Goal: Transaction & Acquisition: Purchase product/service

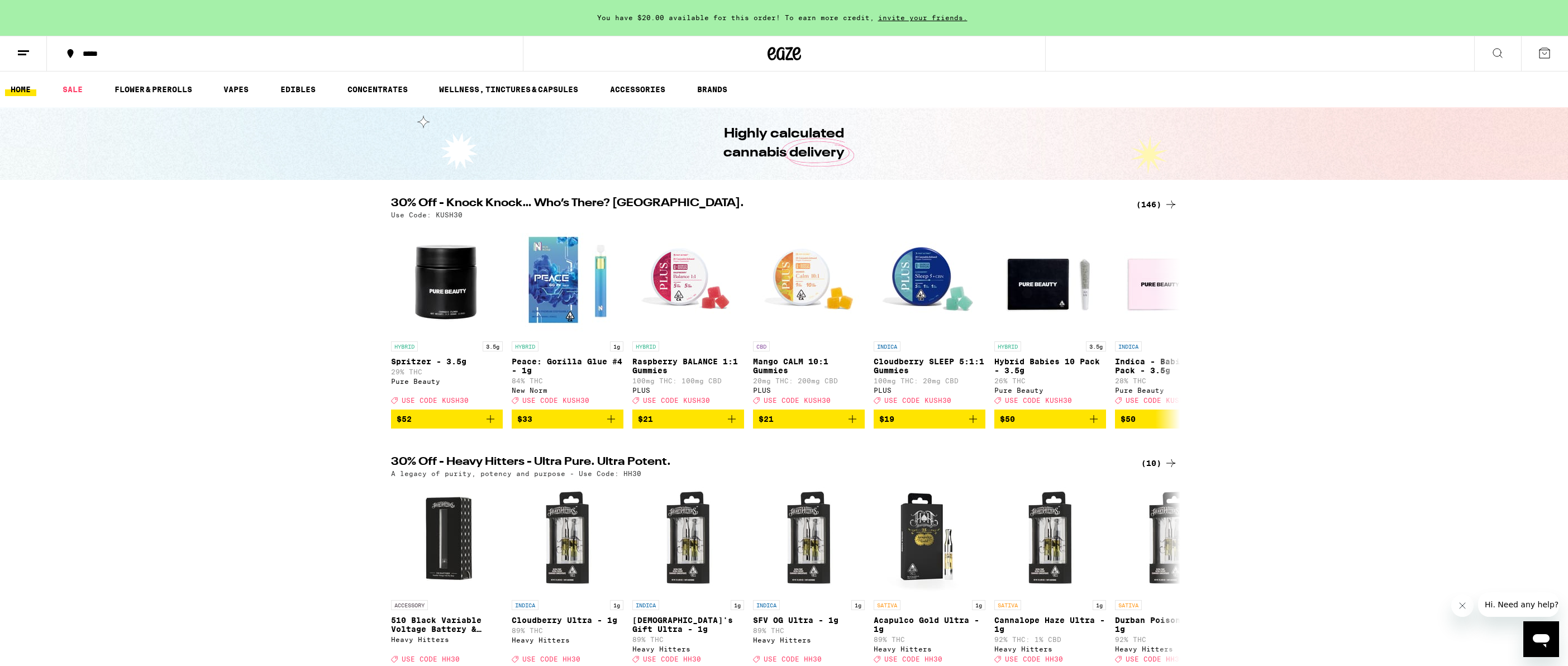
click at [91, 55] on div "*****" at bounding box center [291, 54] width 429 height 8
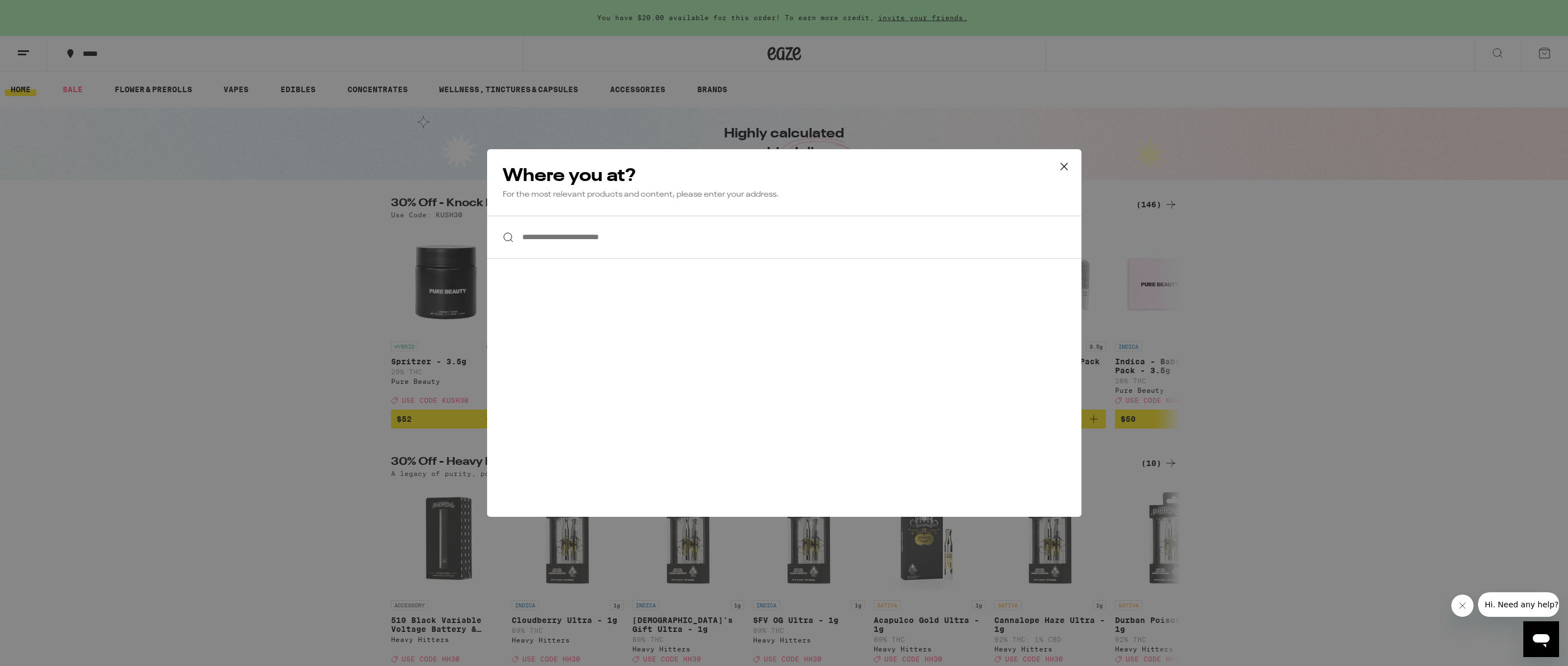
click at [602, 243] on input "**********" at bounding box center [784, 237] width 595 height 43
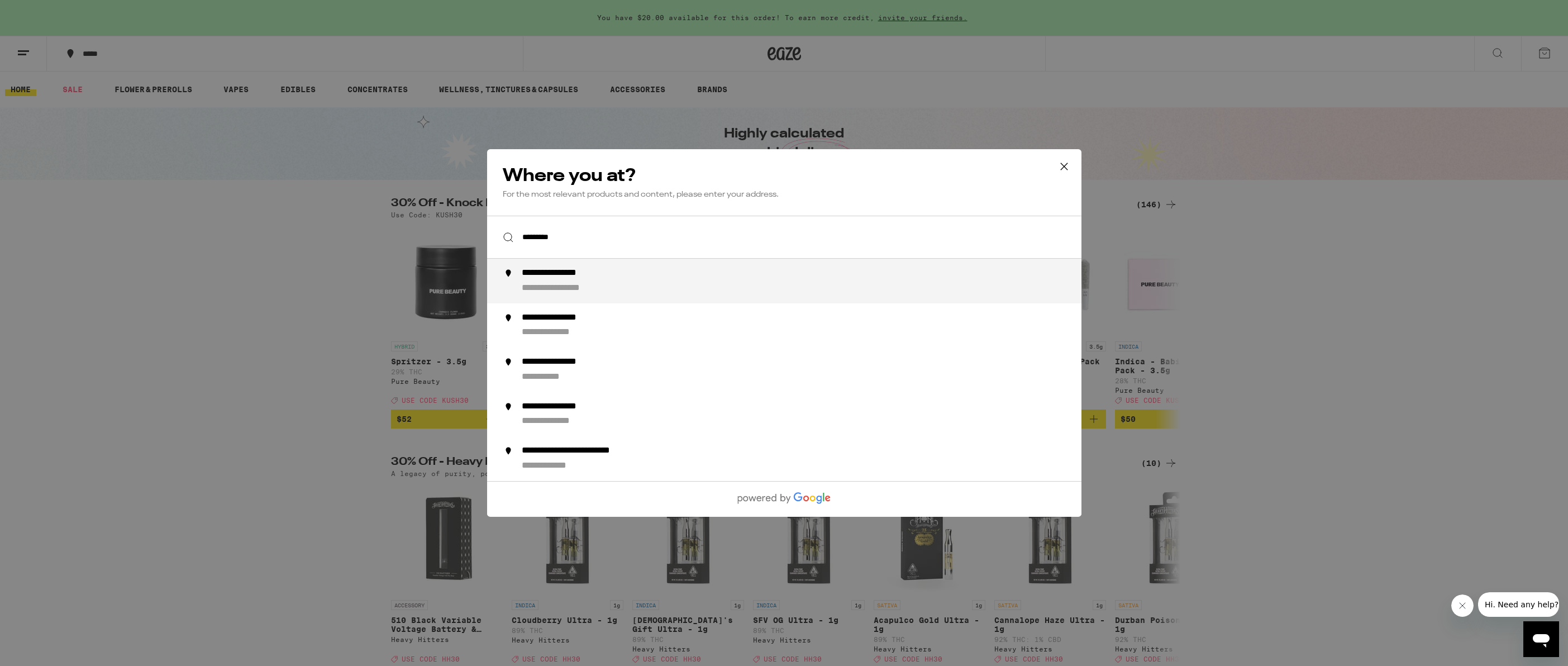
click at [596, 294] on div "**********" at bounding box center [570, 288] width 99 height 11
type input "**********"
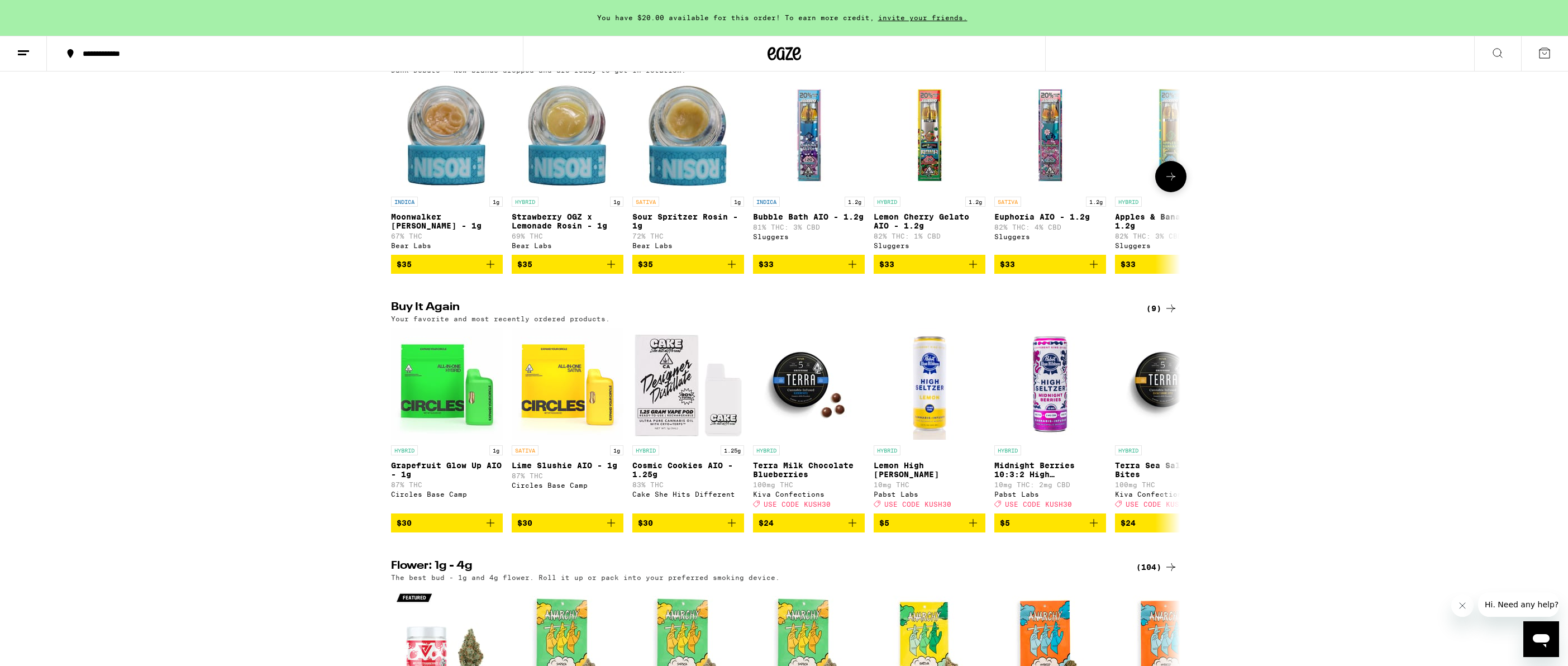
scroll to position [919, 0]
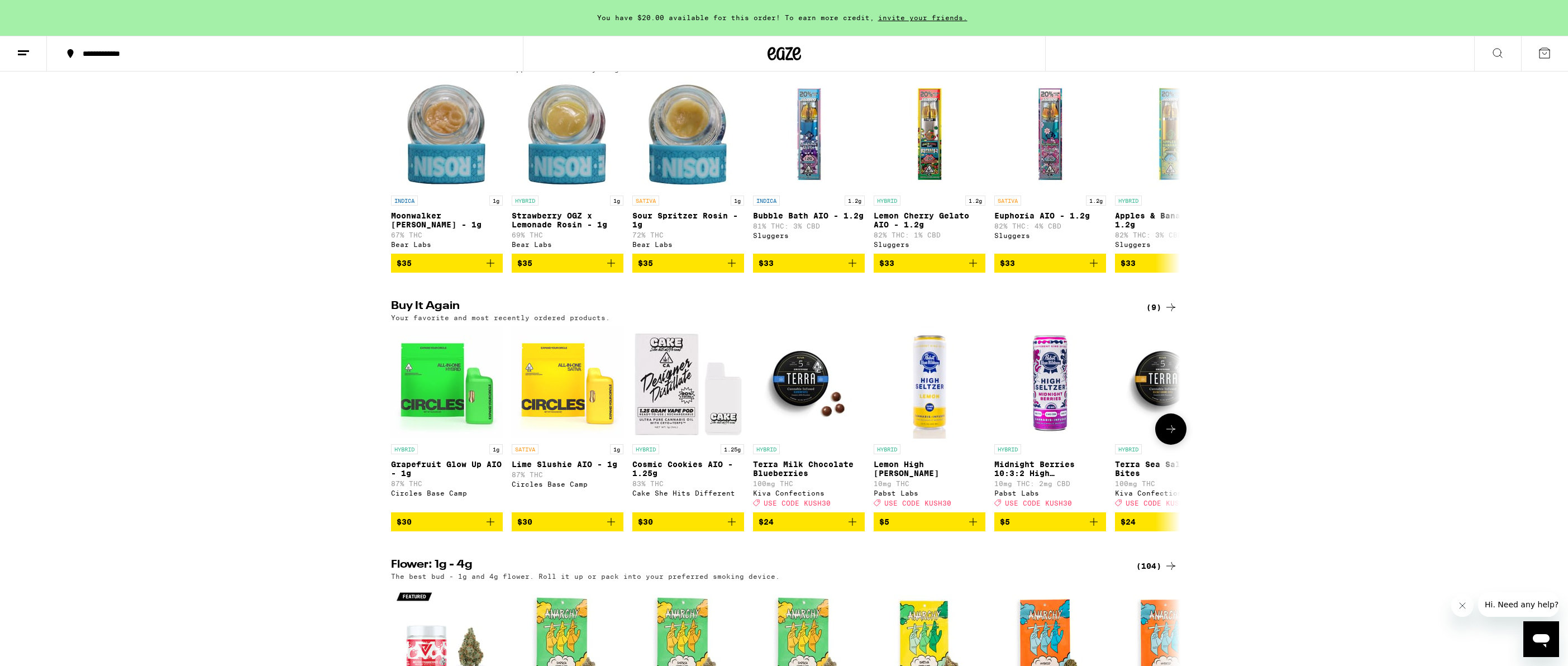
click at [1174, 436] on icon at bounding box center [1171, 428] width 13 height 13
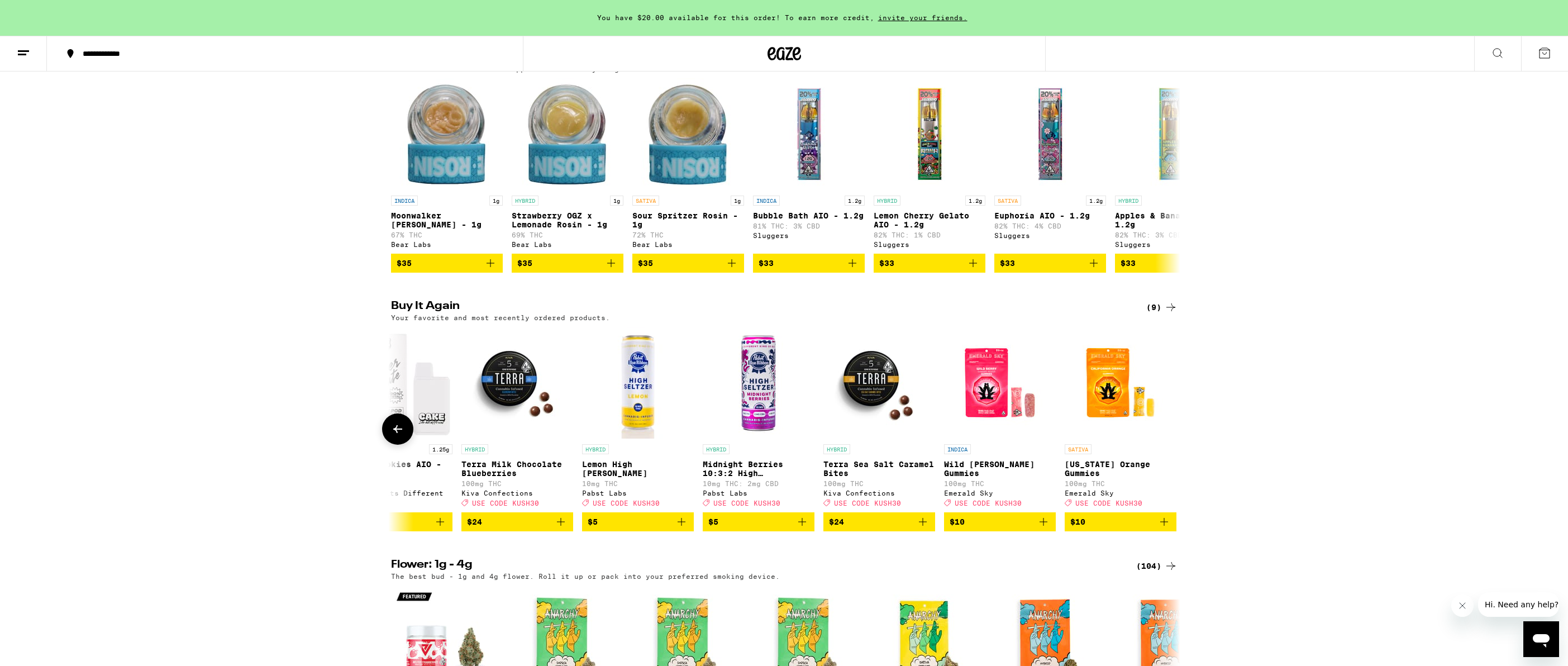
scroll to position [0, 300]
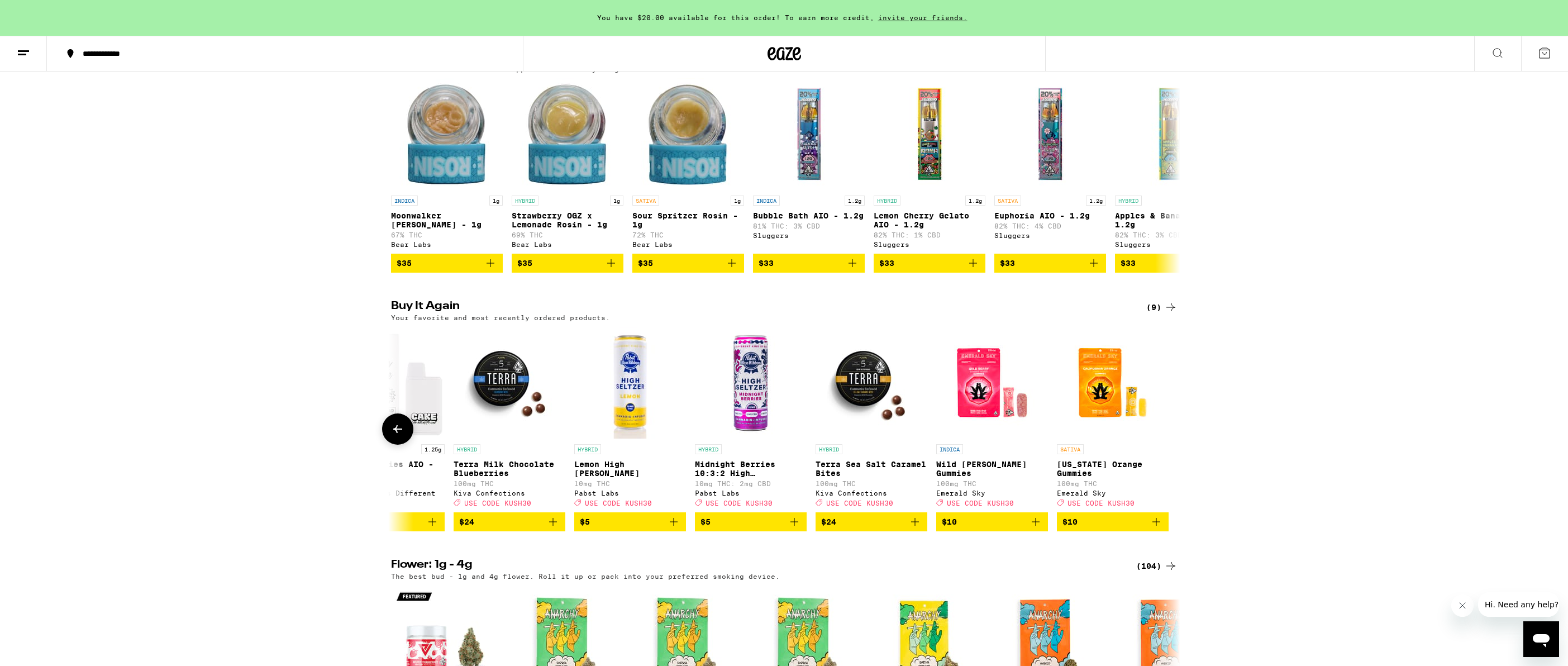
click at [1174, 444] on div at bounding box center [1170, 428] width 31 height 31
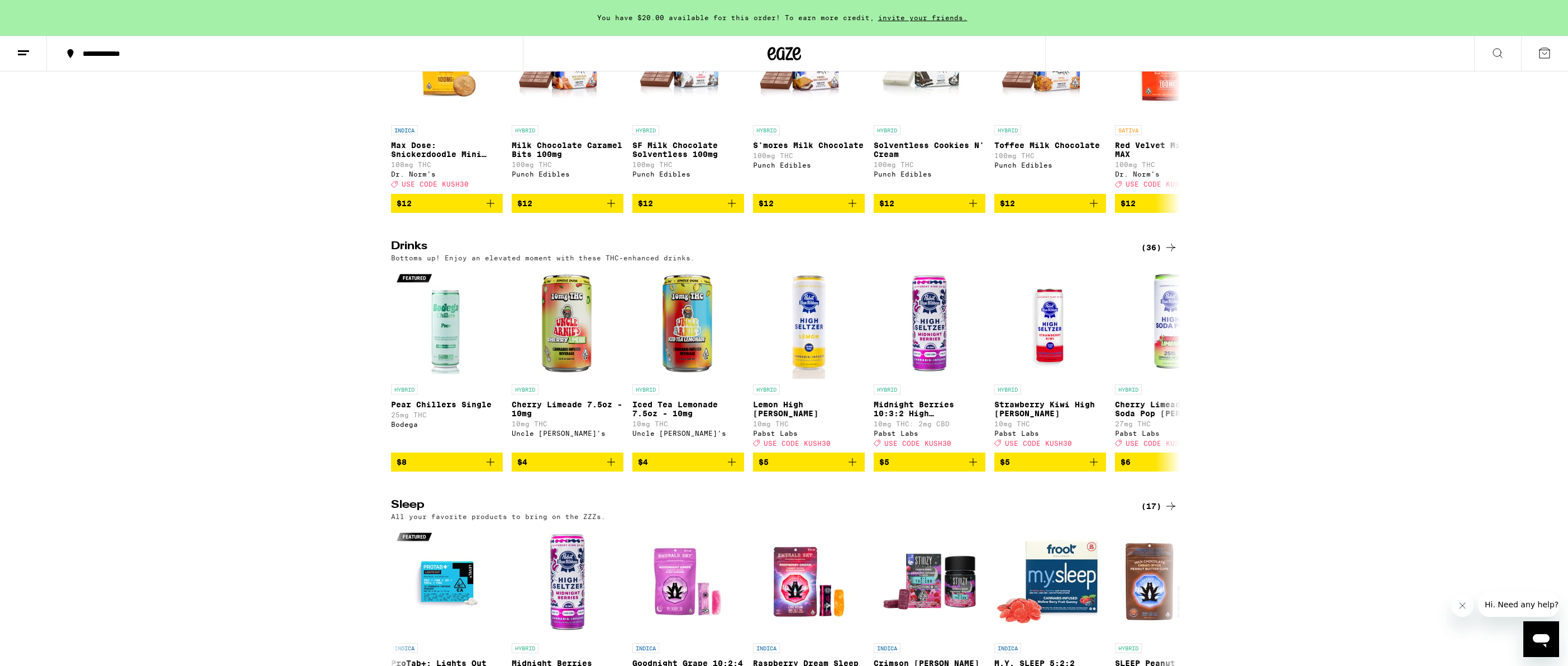
scroll to position [4034, 0]
click at [1170, 375] on icon at bounding box center [1171, 368] width 13 height 13
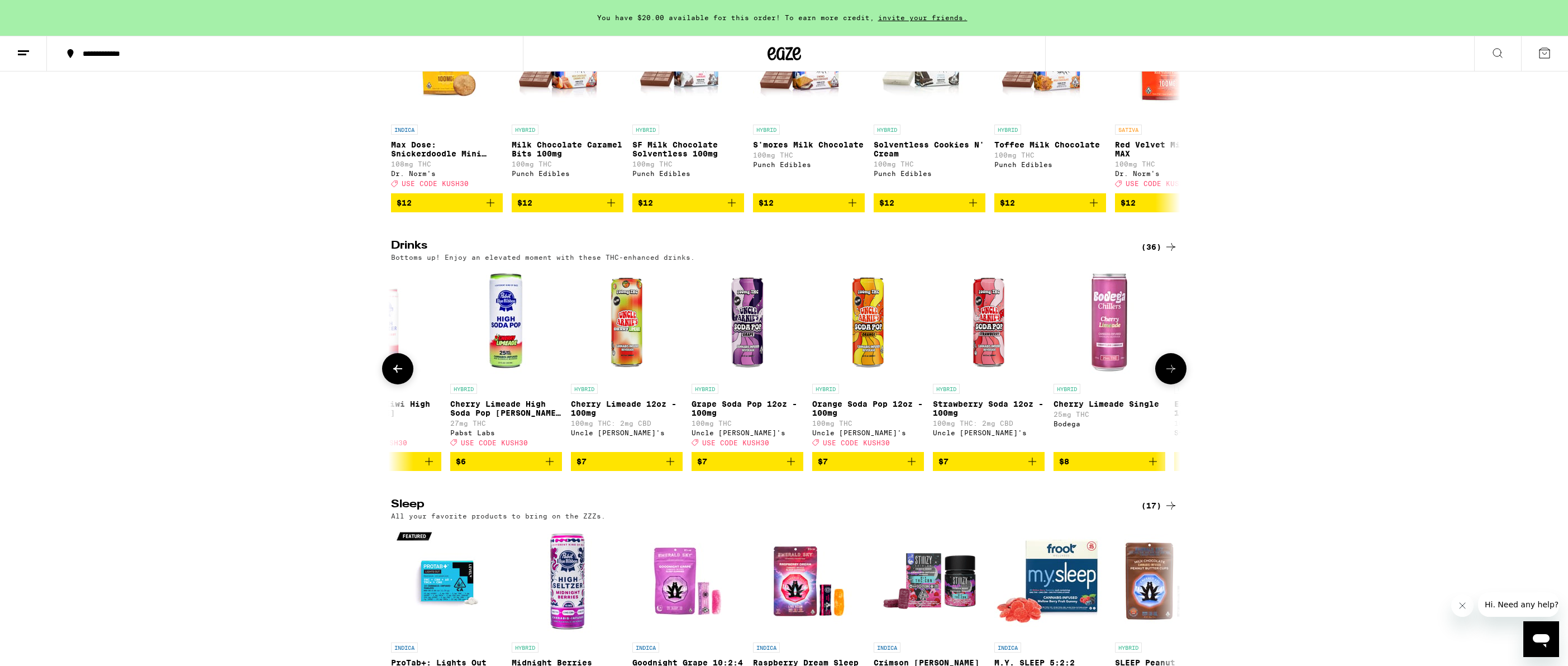
click at [1170, 375] on icon at bounding box center [1171, 368] width 13 height 13
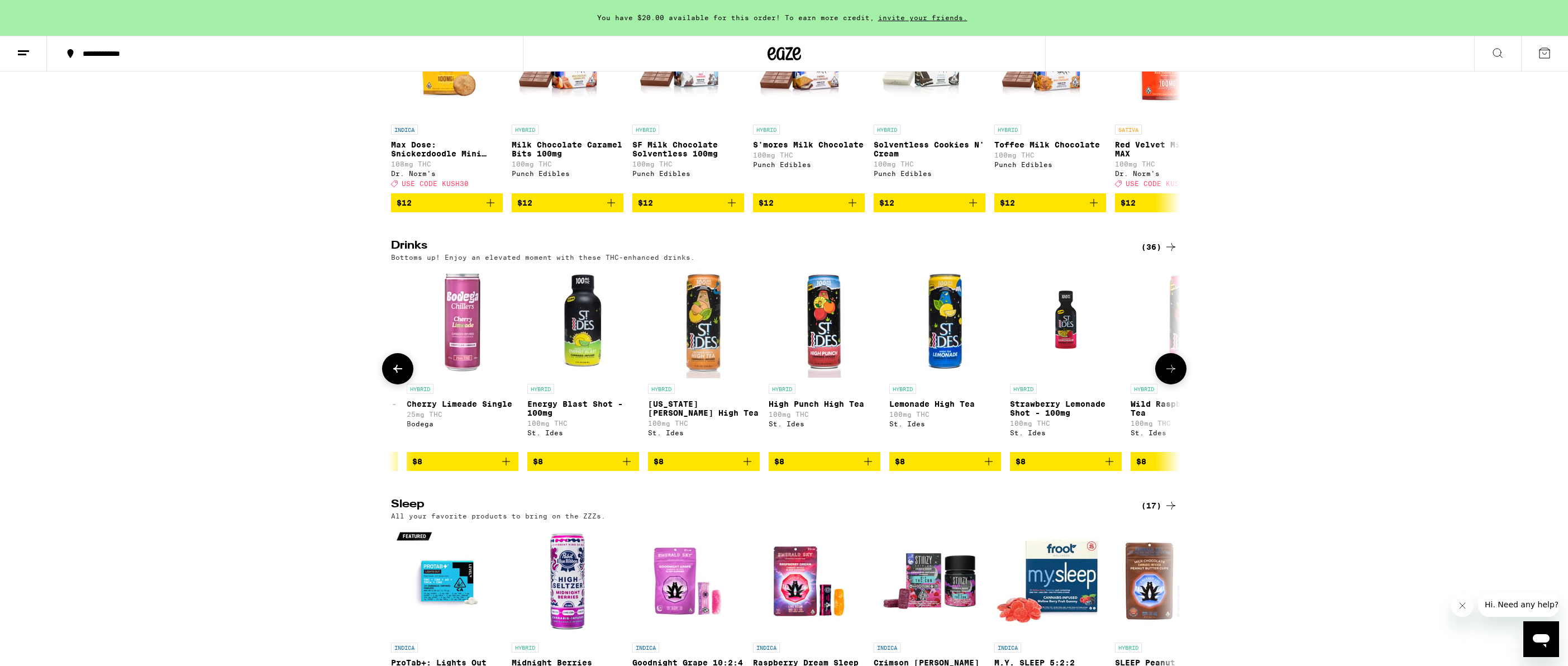
scroll to position [0, 1329]
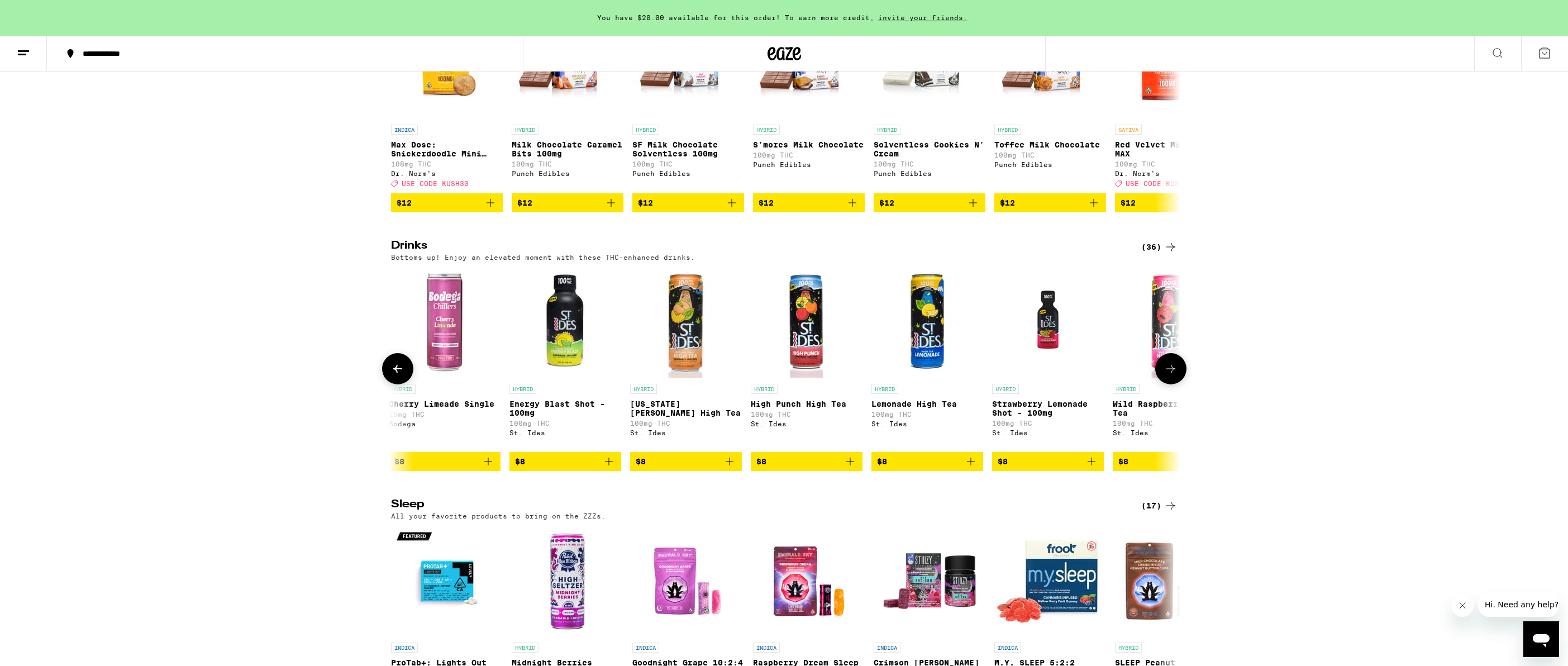
click at [406, 384] on button at bounding box center [397, 368] width 31 height 31
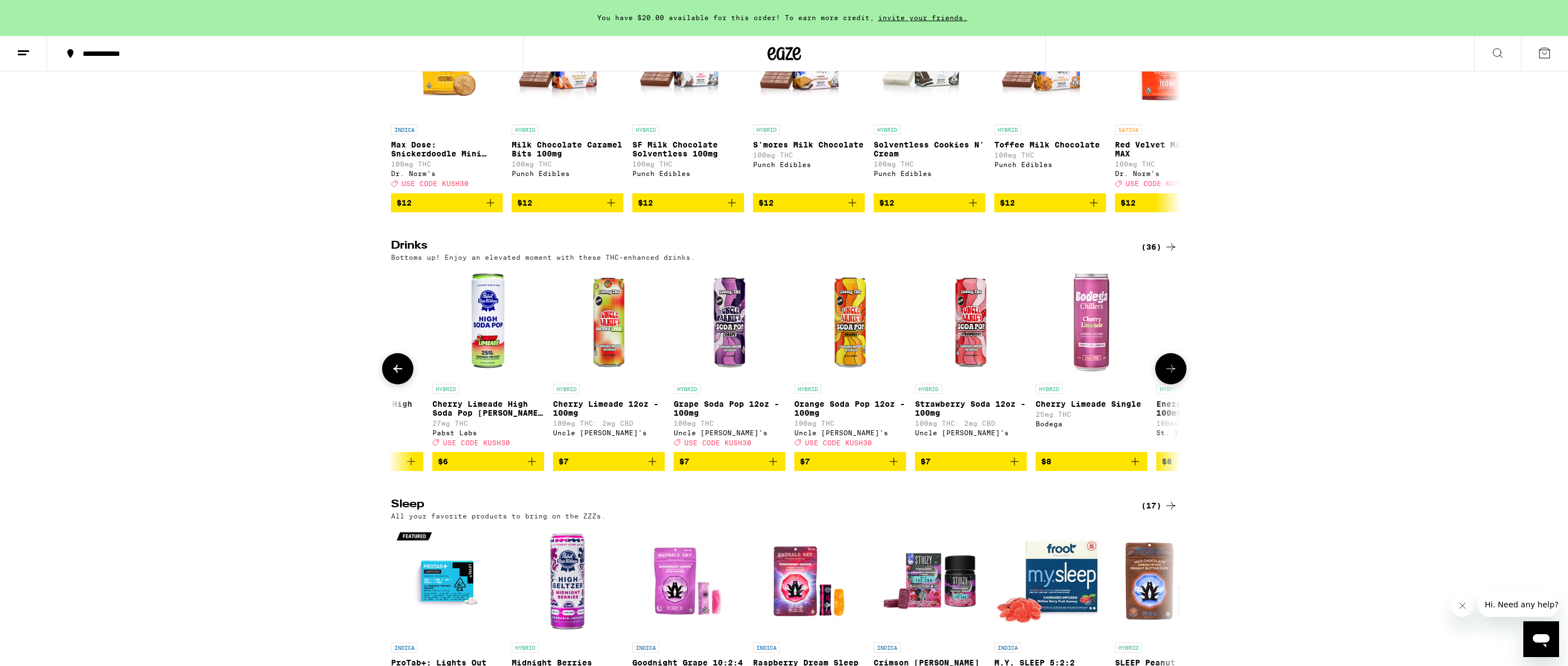
scroll to position [0, 664]
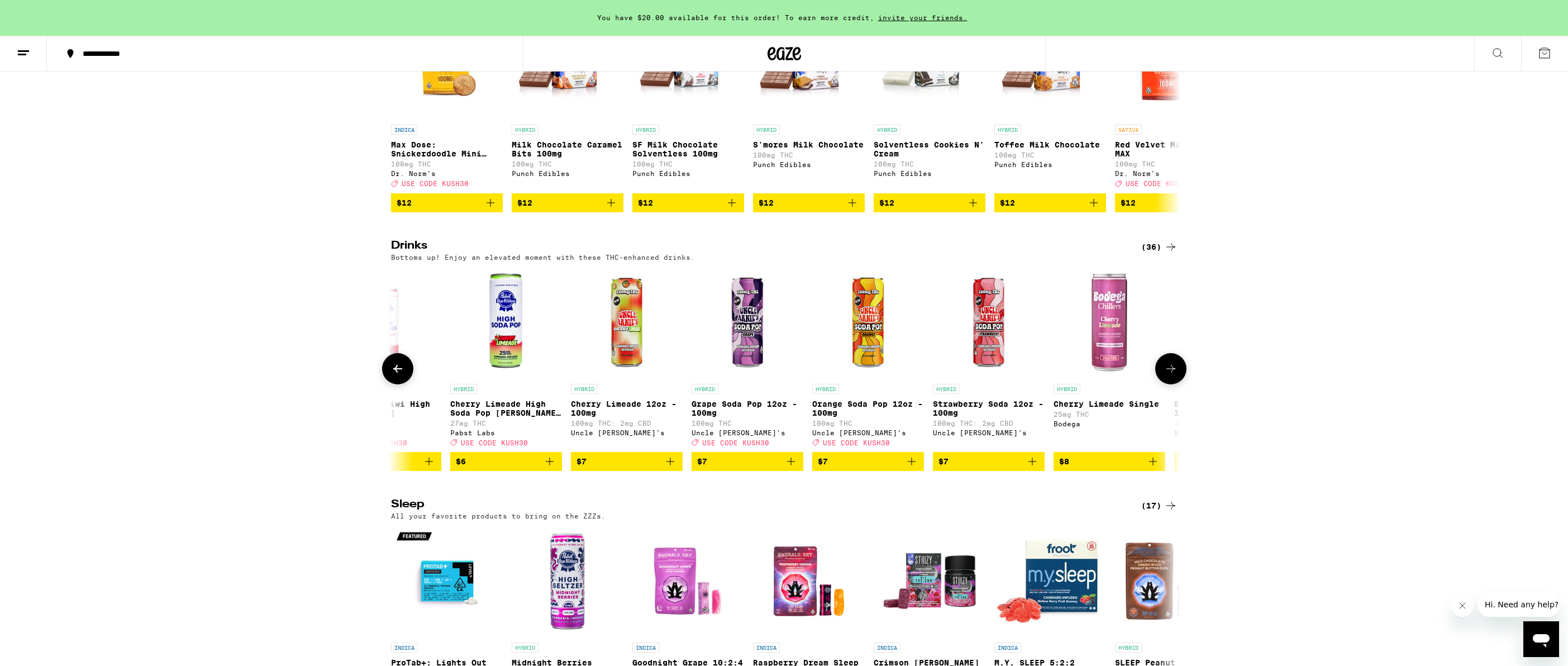
click at [1172, 375] on icon at bounding box center [1171, 368] width 13 height 13
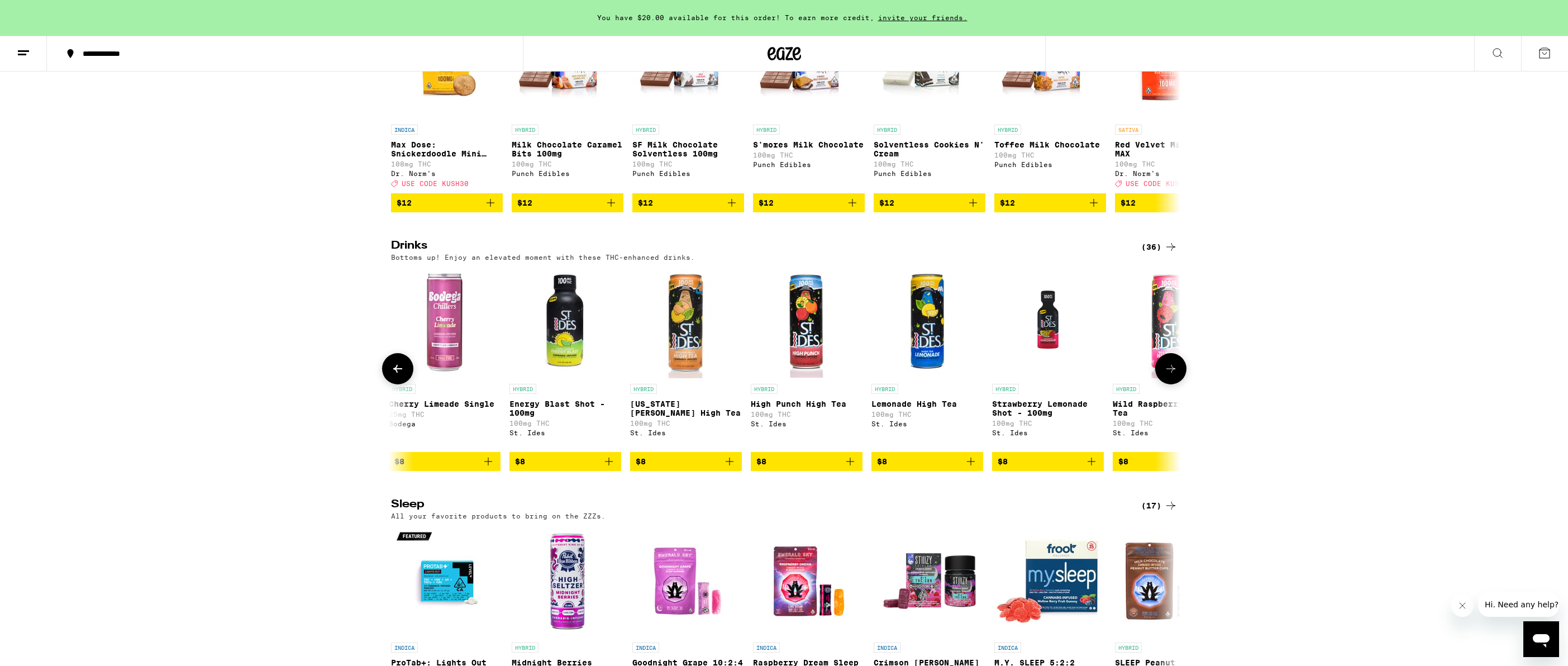
click at [1172, 373] on icon at bounding box center [1171, 368] width 9 height 8
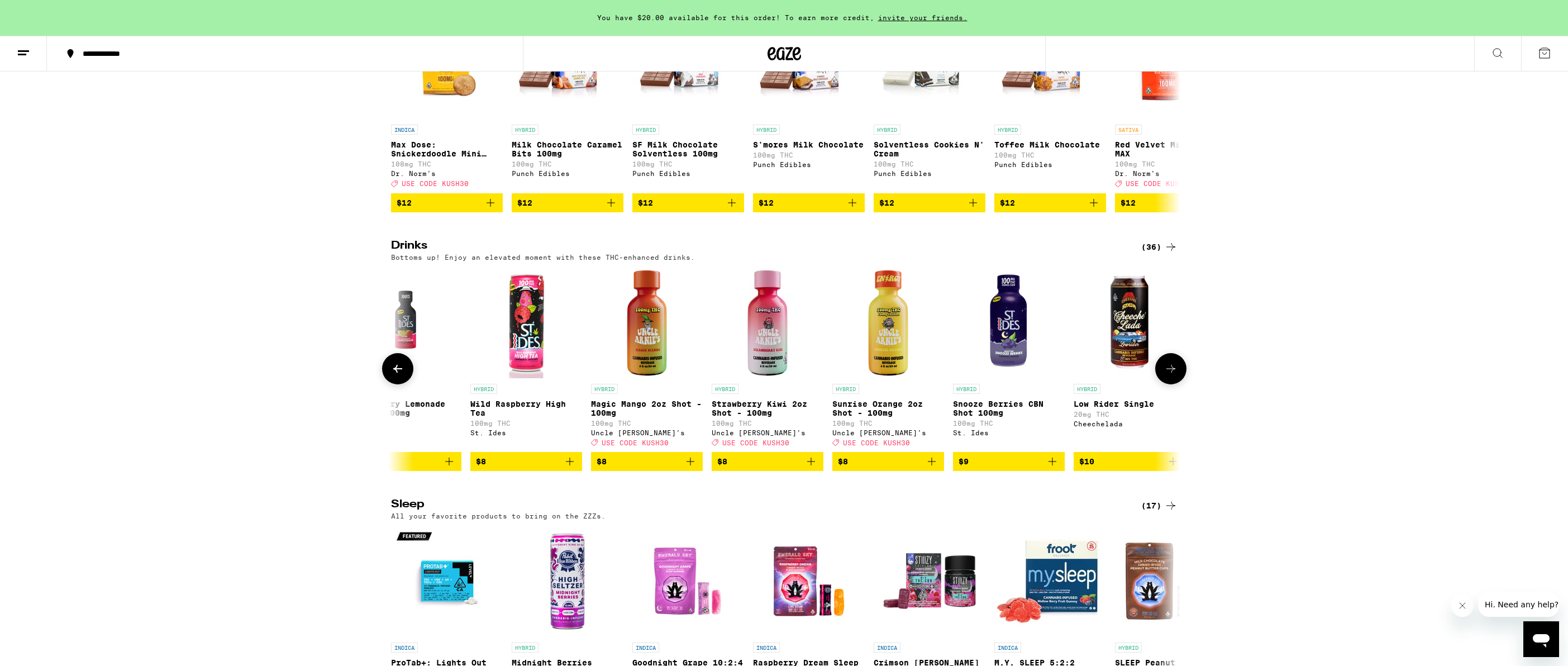
scroll to position [0, 1994]
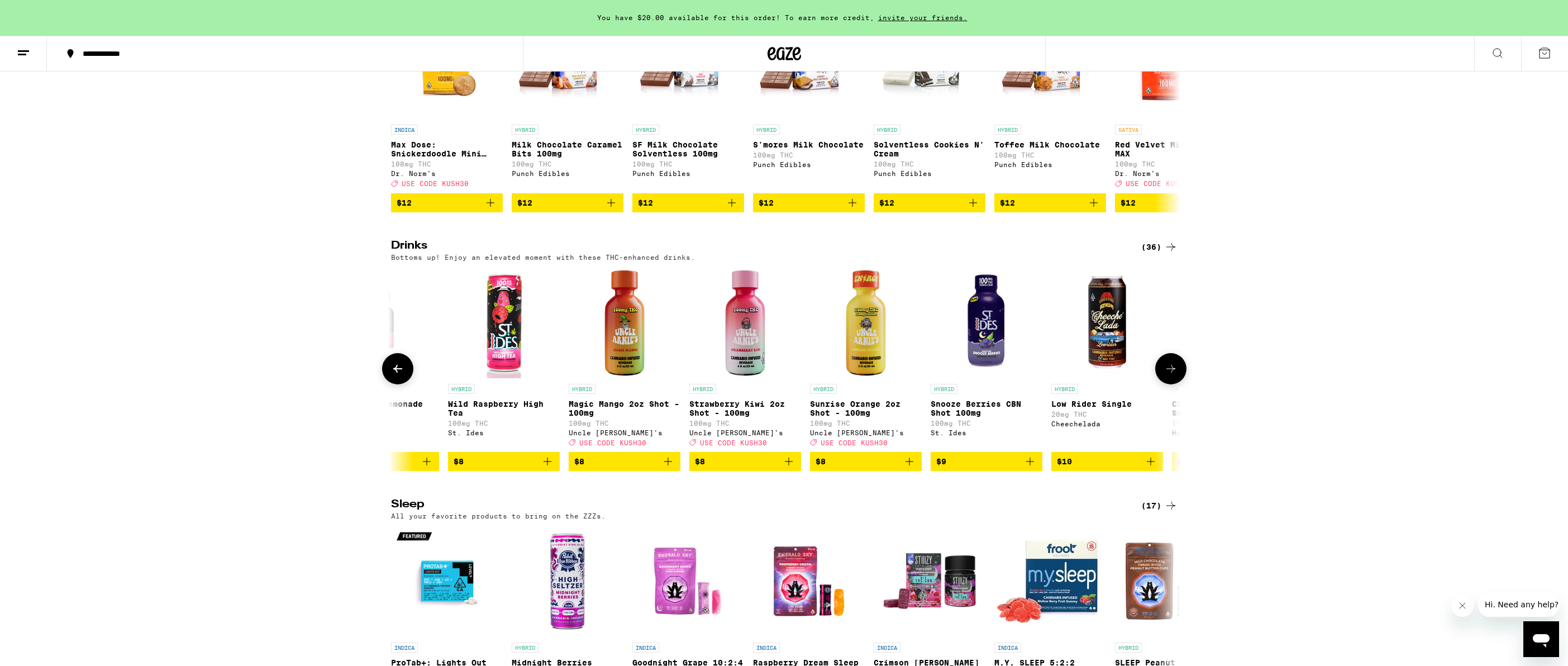
click at [1172, 373] on icon at bounding box center [1171, 368] width 9 height 8
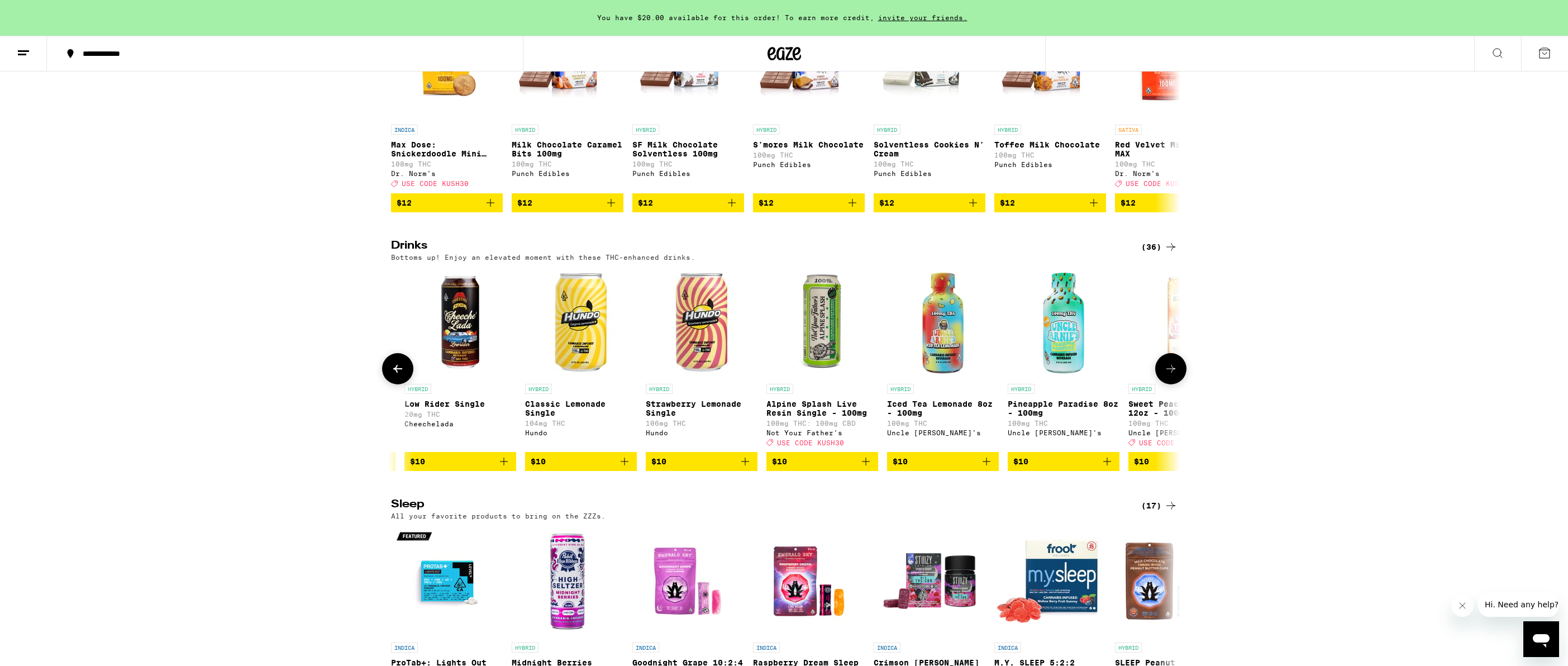
scroll to position [0, 2659]
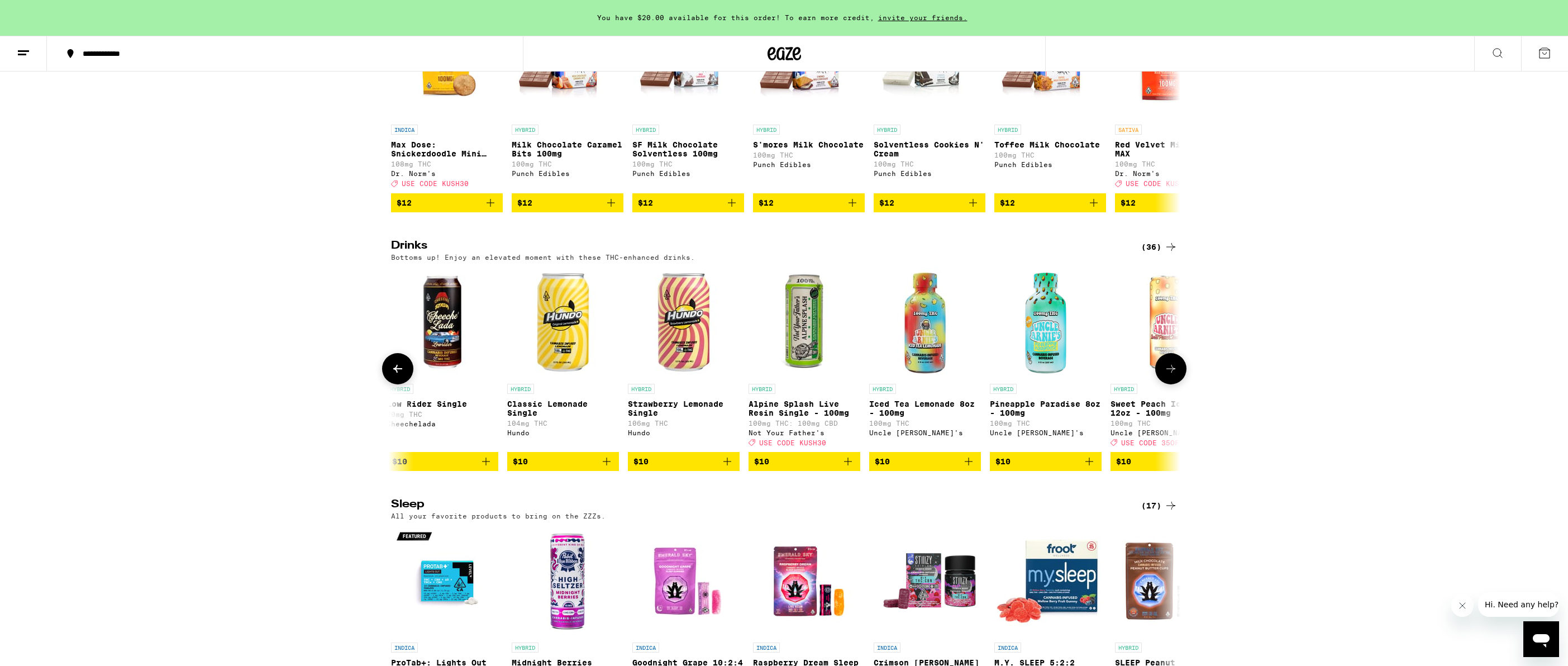
click at [1172, 375] on icon at bounding box center [1171, 368] width 13 height 13
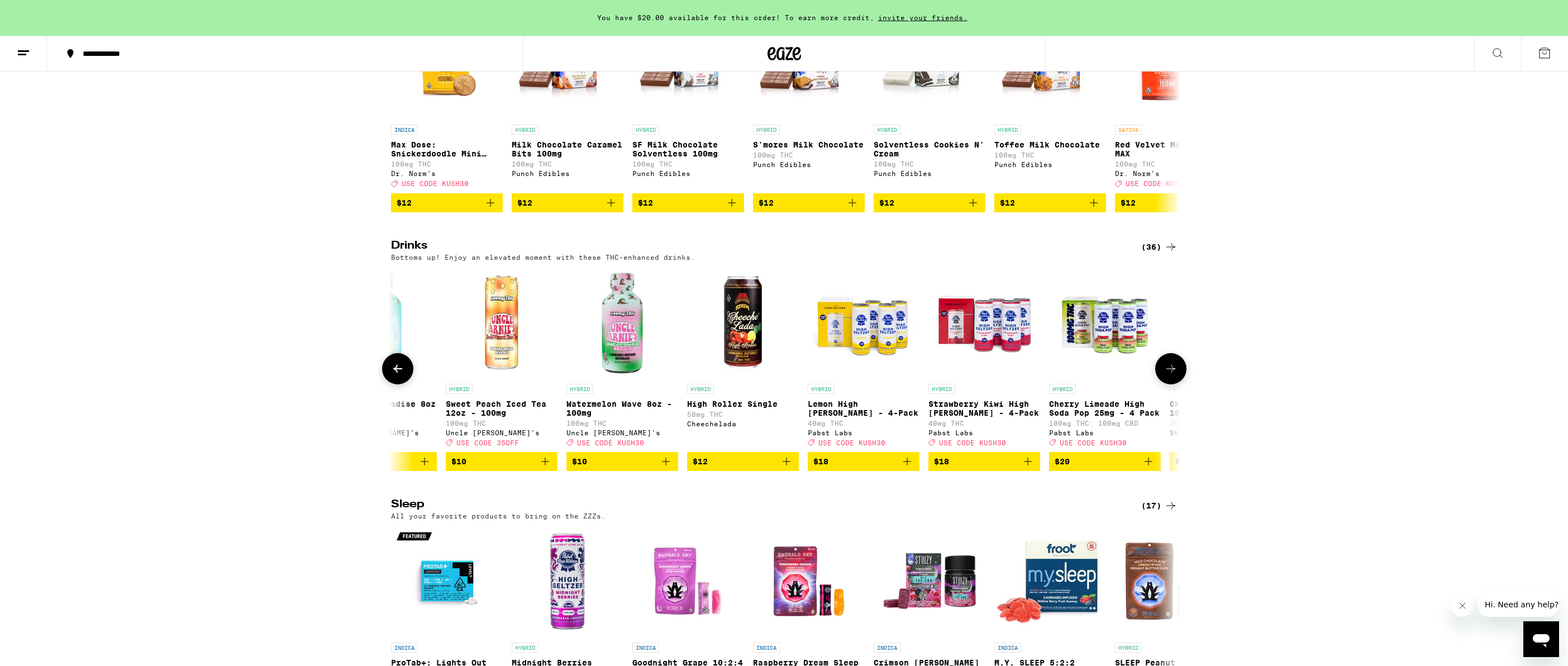
click at [1172, 375] on icon at bounding box center [1171, 368] width 13 height 13
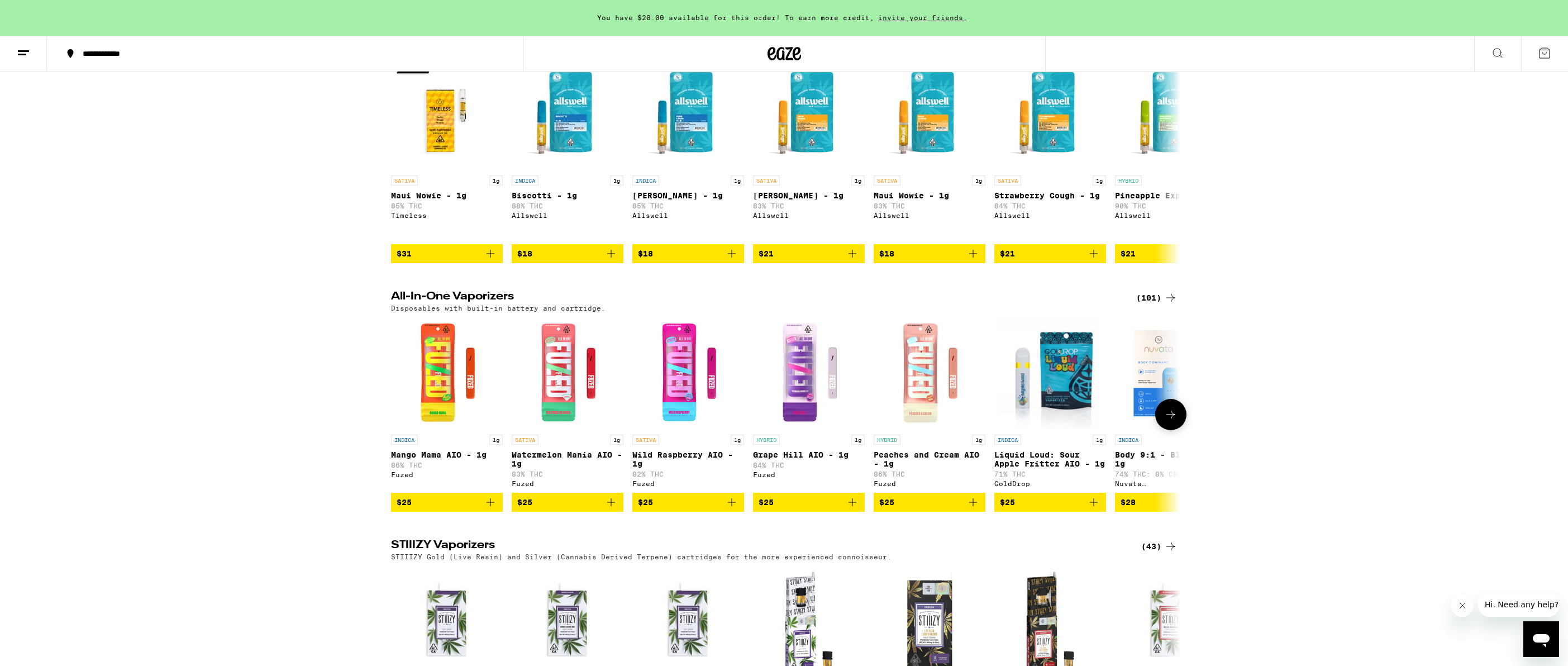
scroll to position [1961, 0]
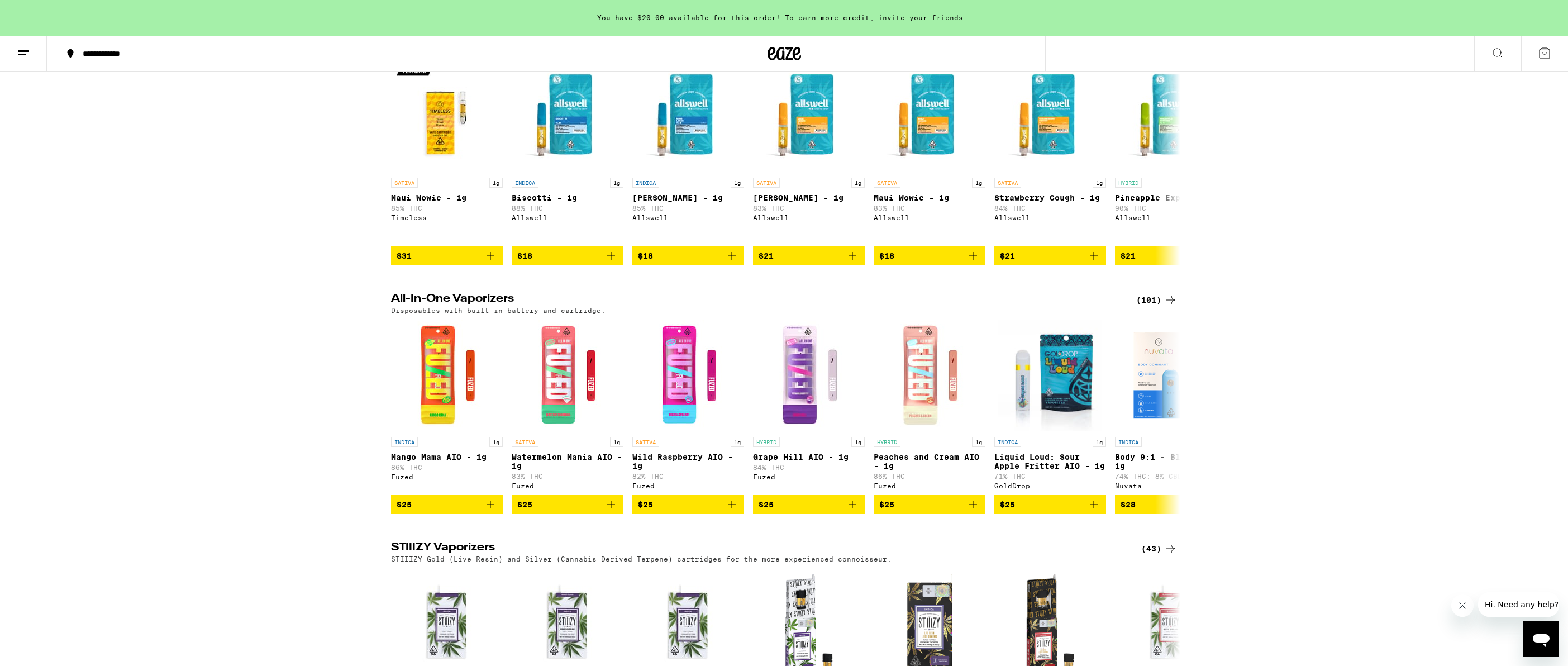
click at [1155, 306] on div "(101)" at bounding box center [1157, 300] width 41 height 13
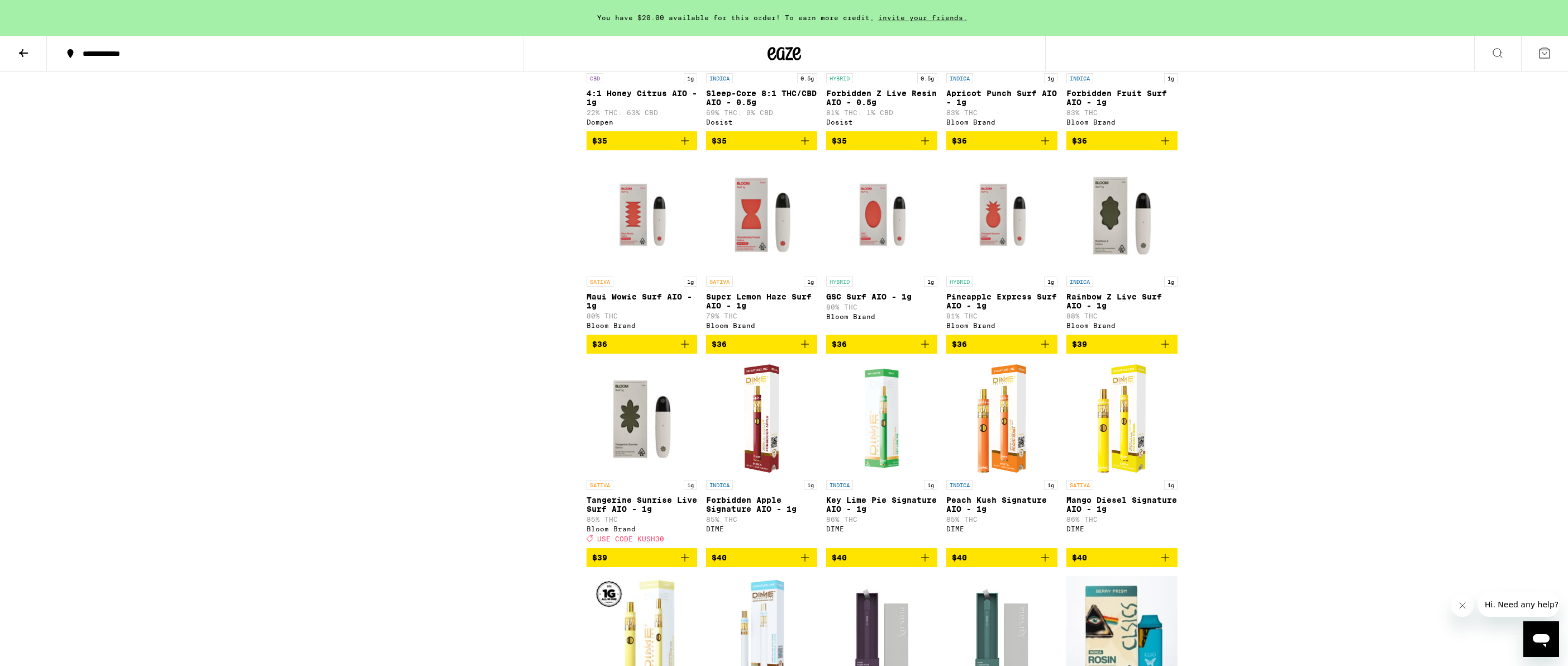
scroll to position [3085, 0]
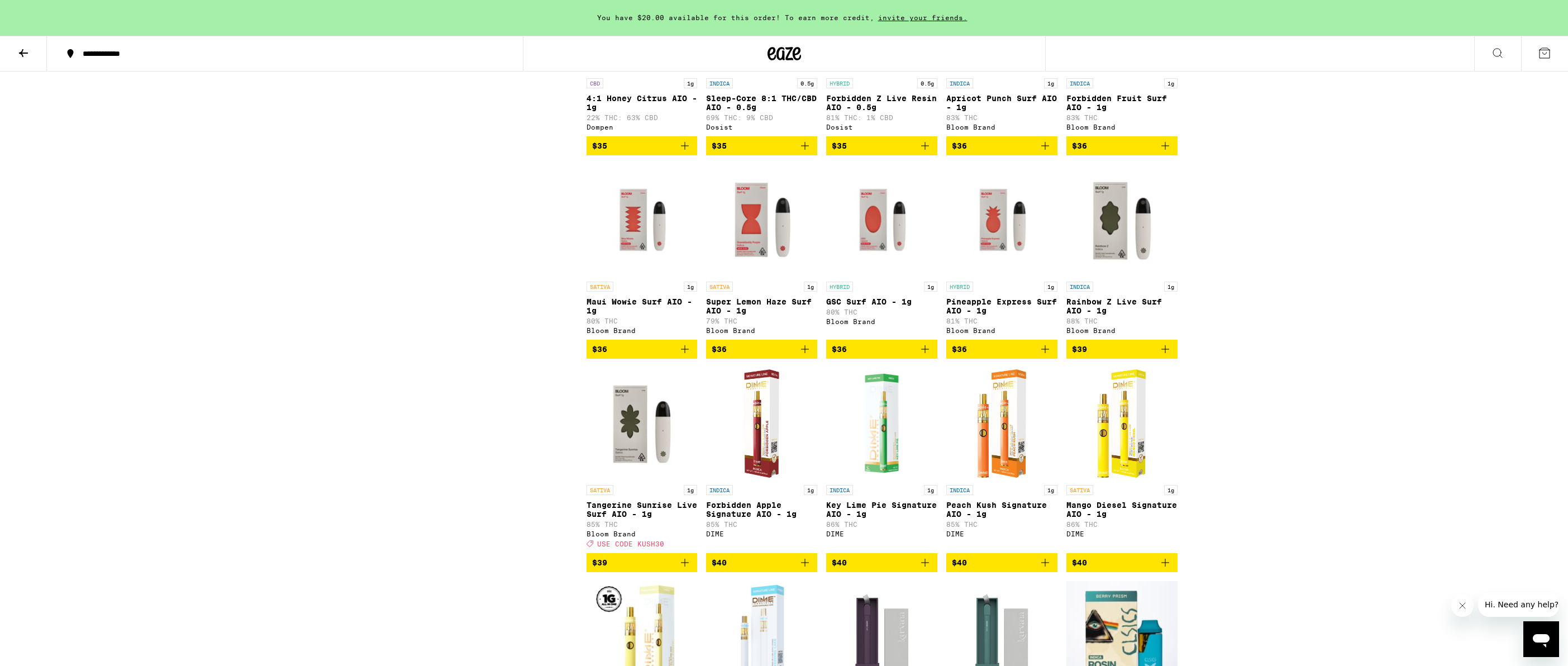
click at [686, 356] on icon "Add to bag" at bounding box center [685, 348] width 13 height 13
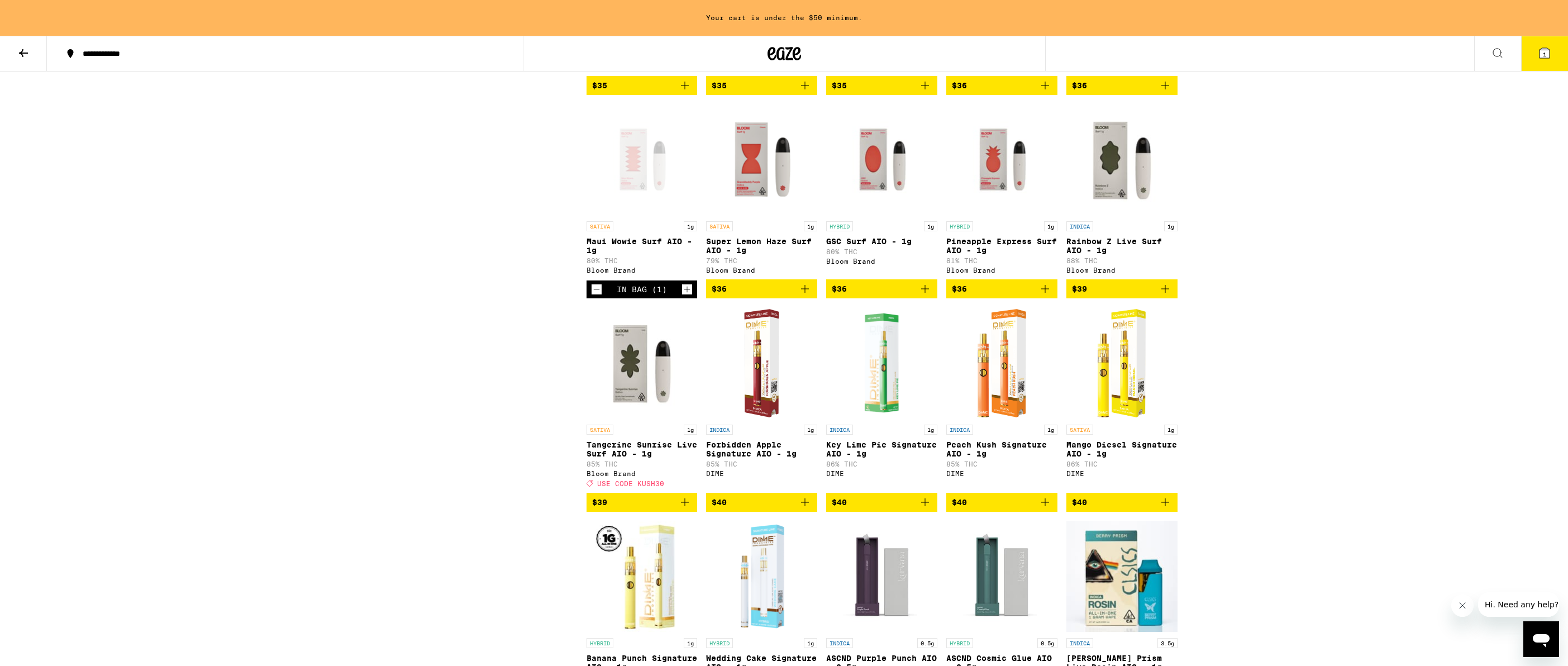
scroll to position [3147, 0]
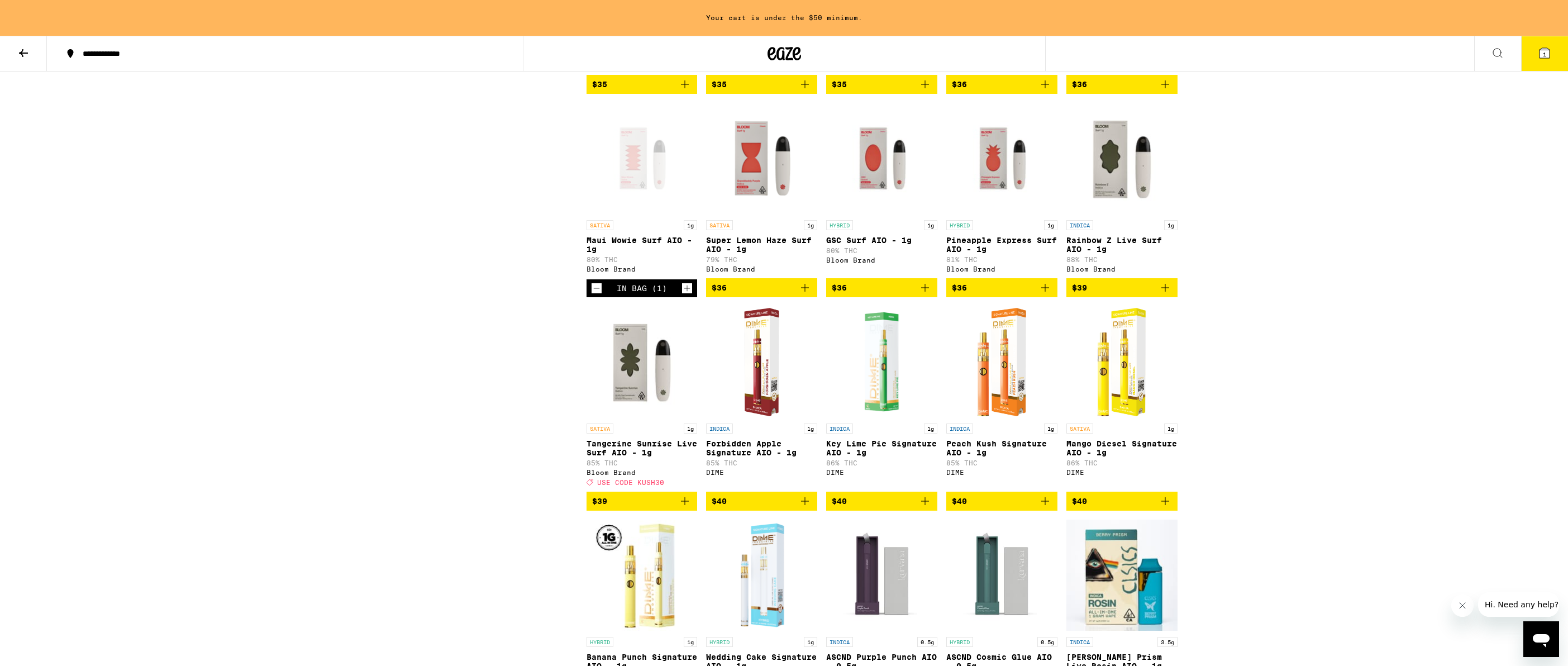
click at [595, 295] on icon "Decrement" at bounding box center [597, 288] width 10 height 13
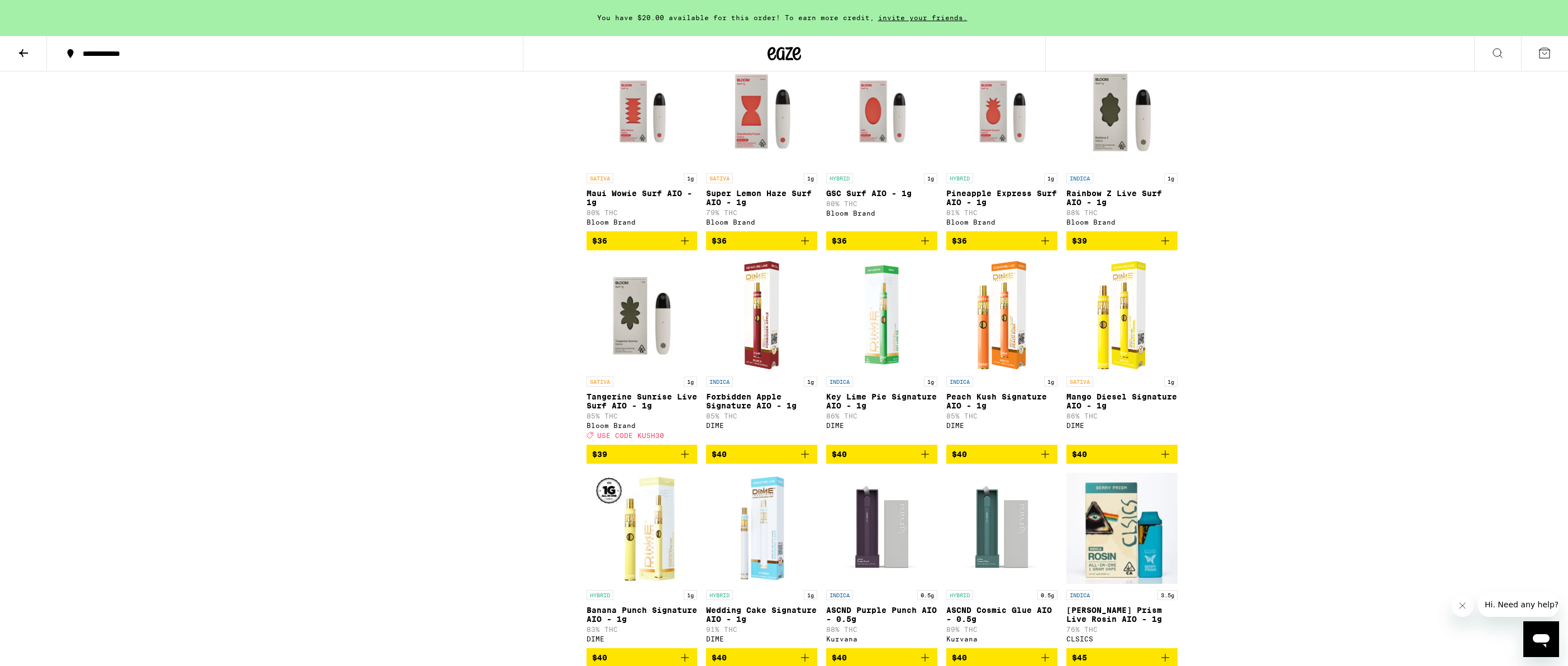
scroll to position [3195, 0]
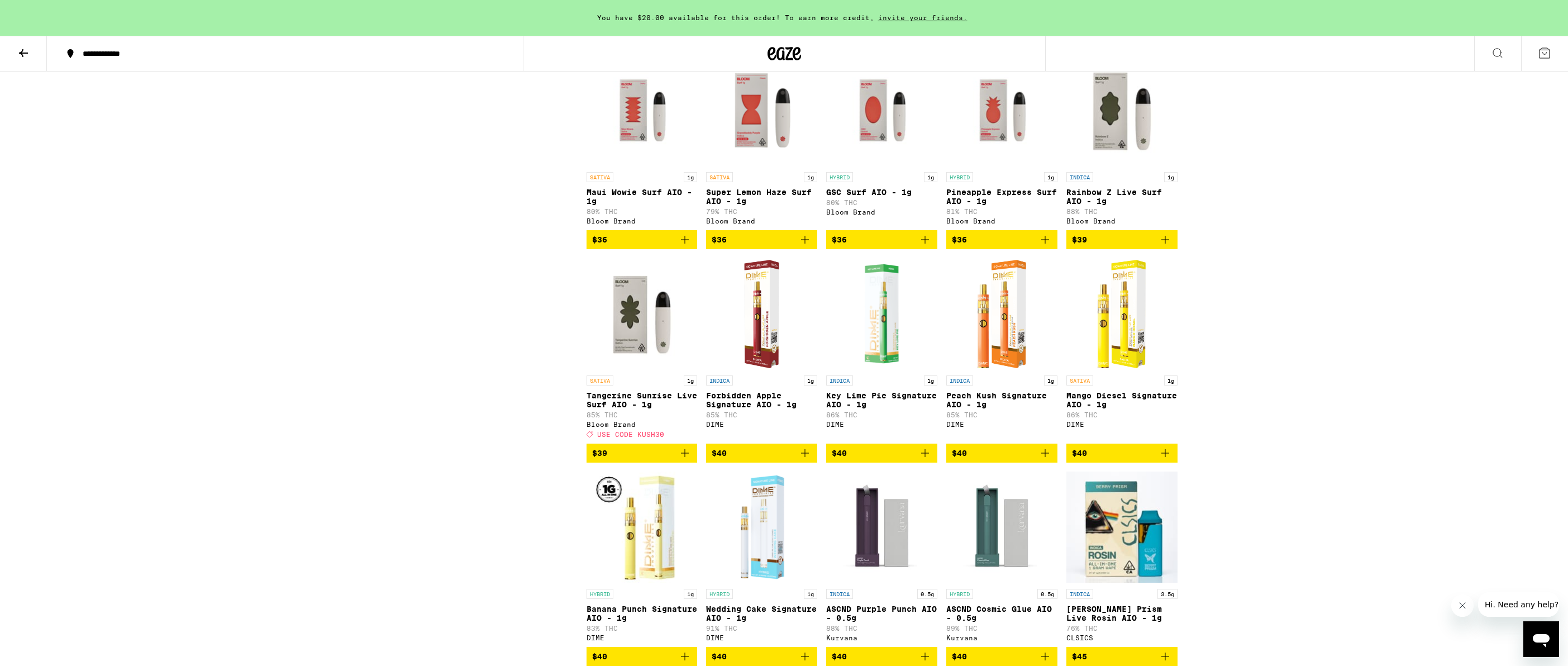
click at [686, 246] on icon "Add to bag" at bounding box center [685, 240] width 13 height 13
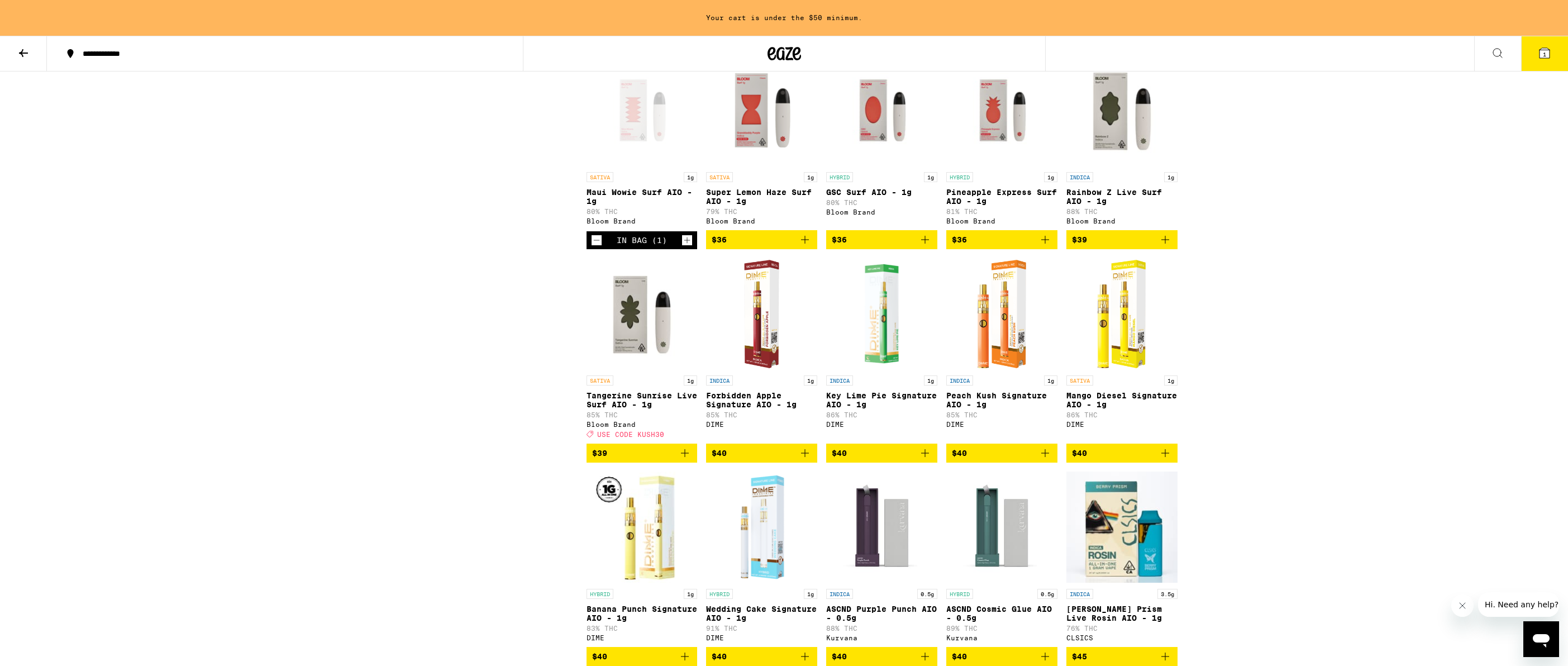
click at [926, 246] on icon "Add to bag" at bounding box center [924, 240] width 13 height 13
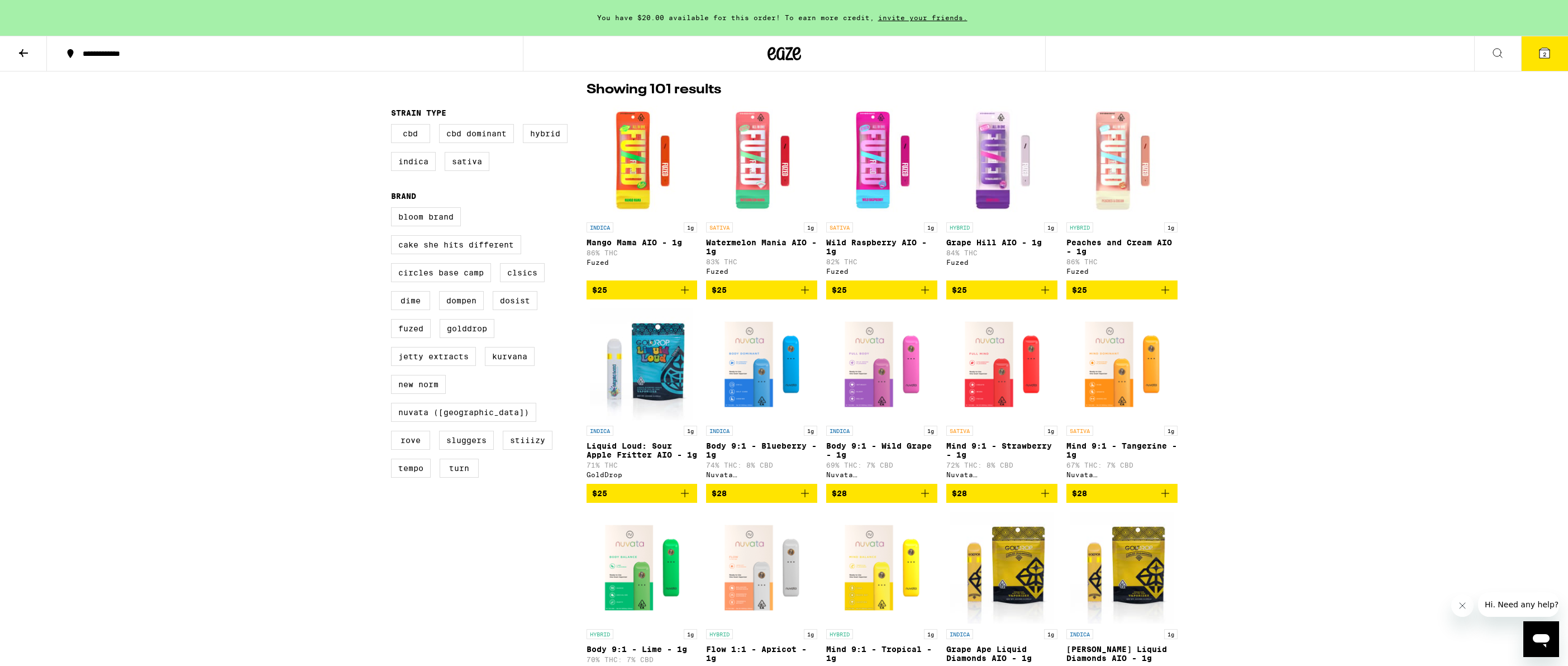
scroll to position [0, 0]
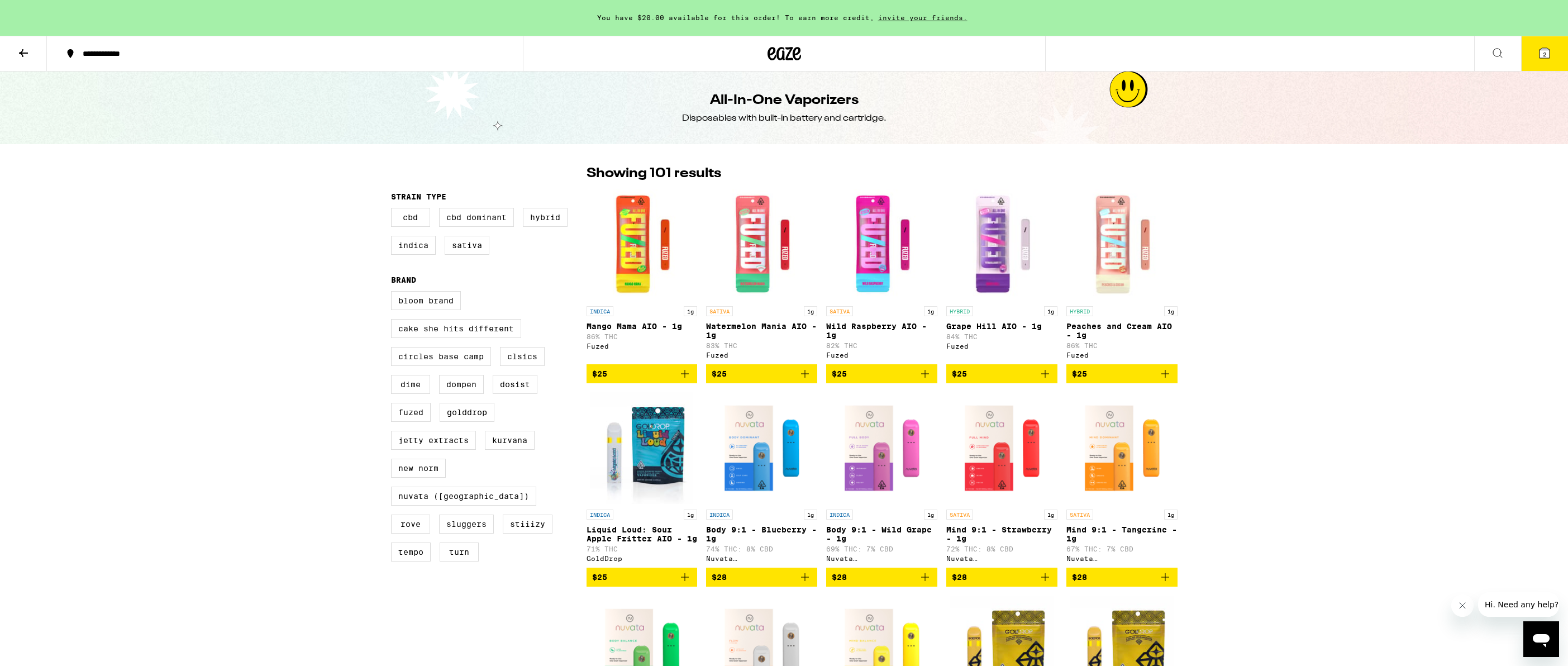
click at [31, 54] on button at bounding box center [23, 54] width 47 height 35
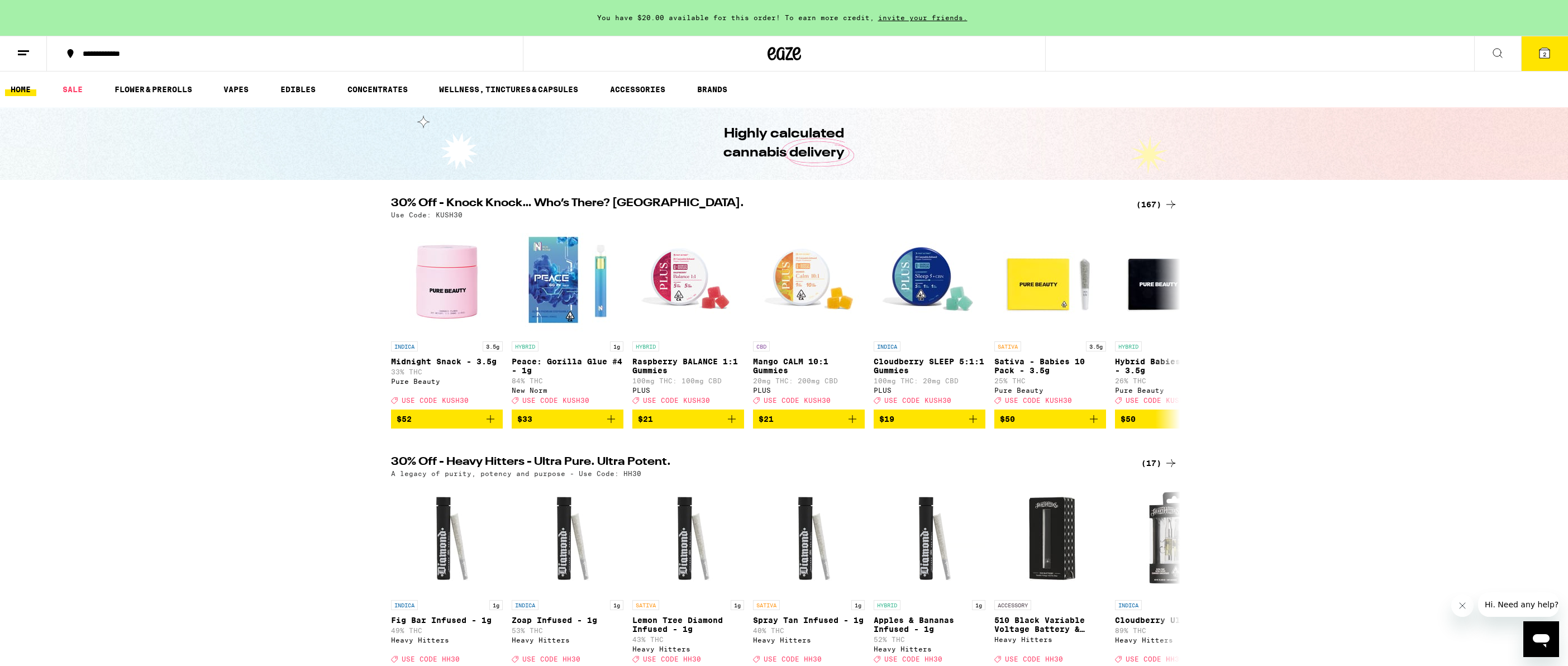
drag, startPoint x: 293, startPoint y: 88, endPoint x: 188, endPoint y: 624, distance: 546.2
click at [293, 88] on link "EDIBLES" at bounding box center [297, 89] width 46 height 13
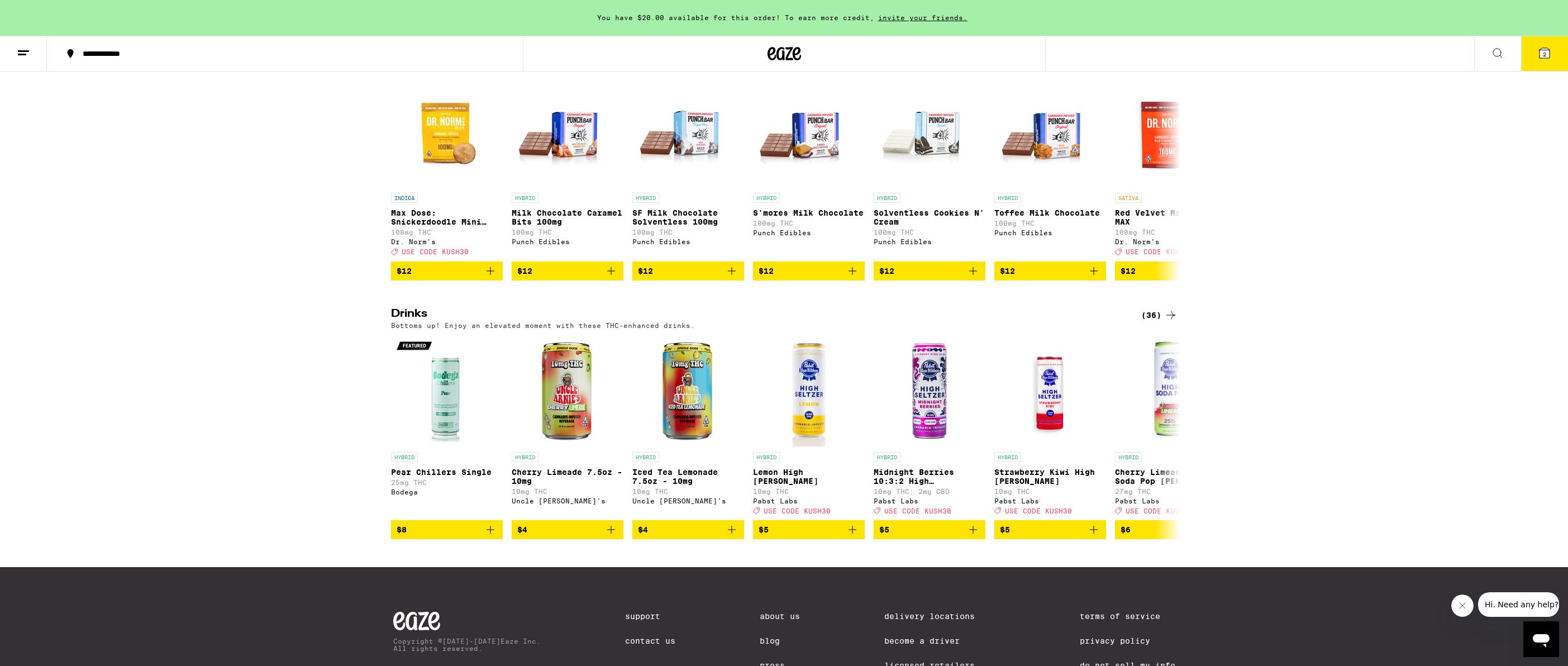
scroll to position [401, 0]
click at [445, 423] on img "Open page for Pear Chillers Single from Bodega" at bounding box center [446, 389] width 112 height 112
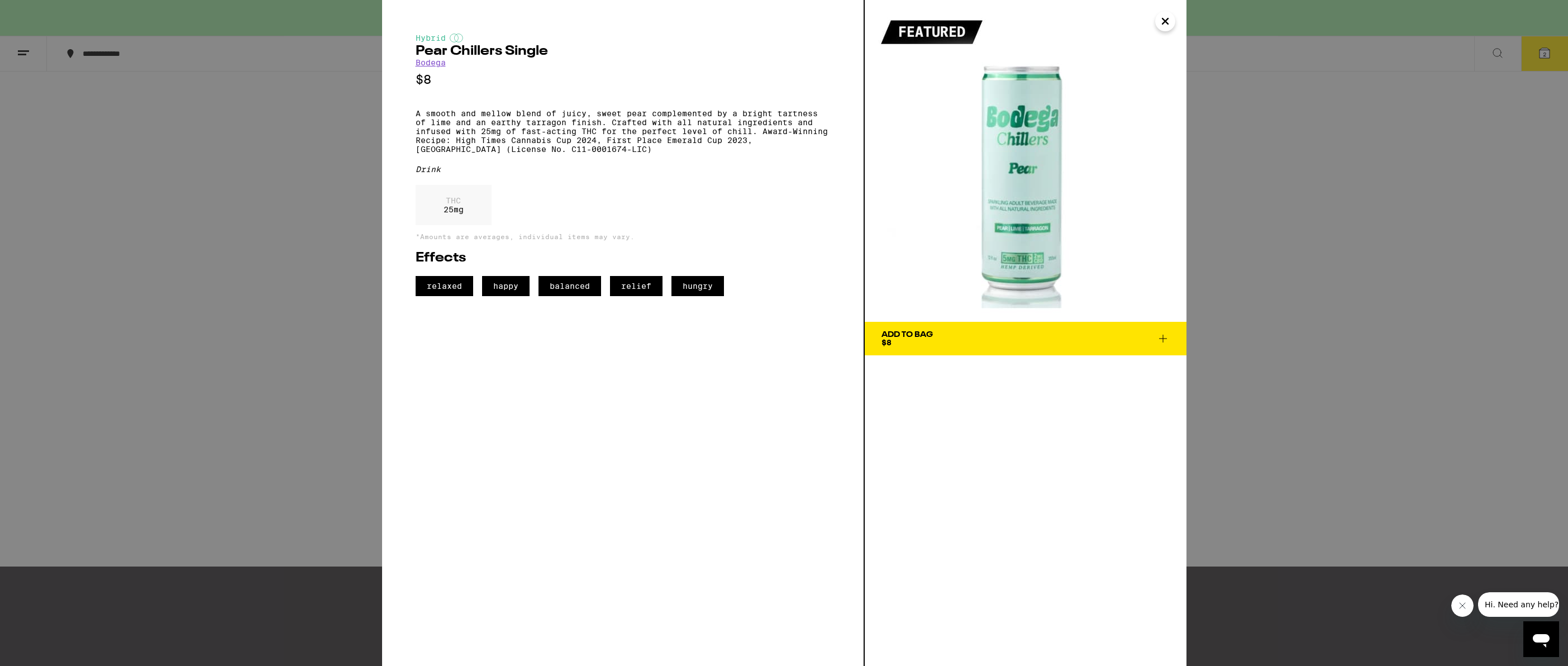
click at [1163, 339] on icon at bounding box center [1163, 338] width 13 height 13
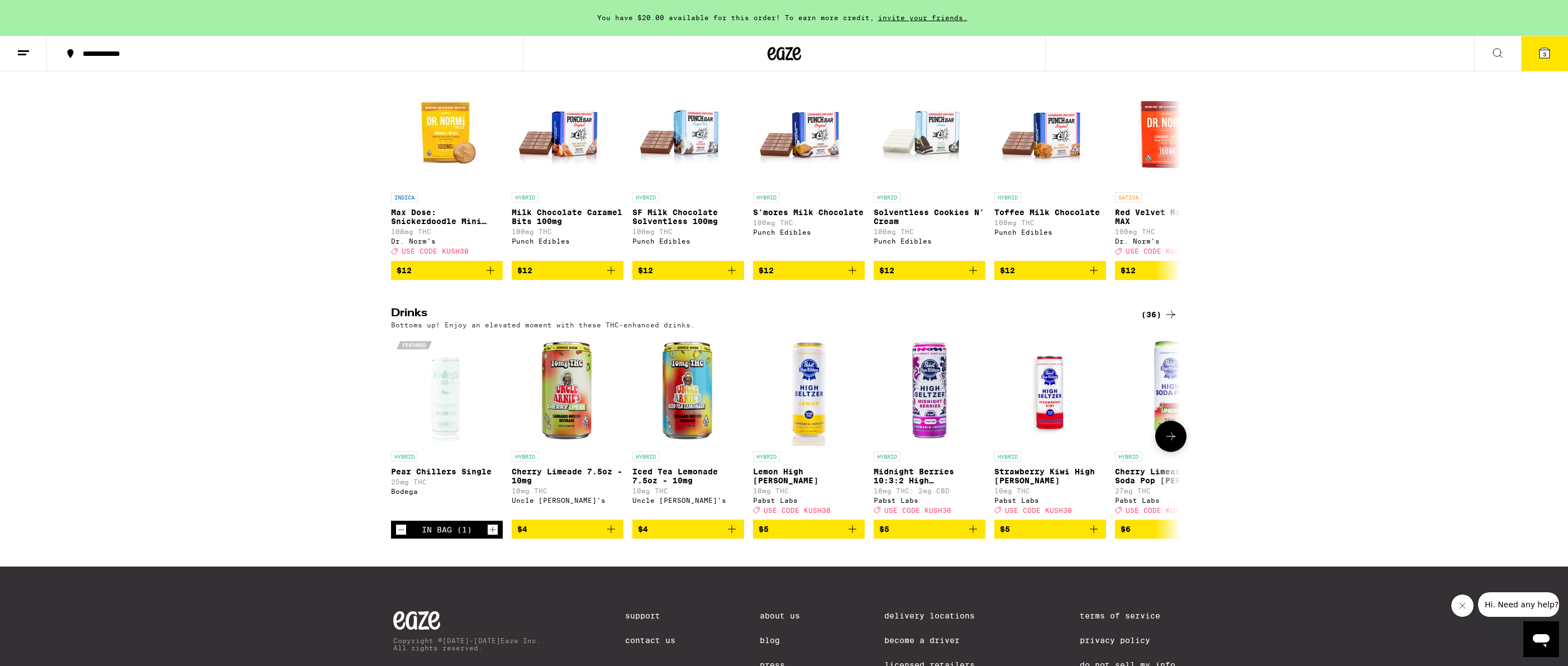
click at [494, 533] on icon "Increment" at bounding box center [492, 530] width 7 height 7
click at [1167, 442] on icon at bounding box center [1171, 436] width 13 height 13
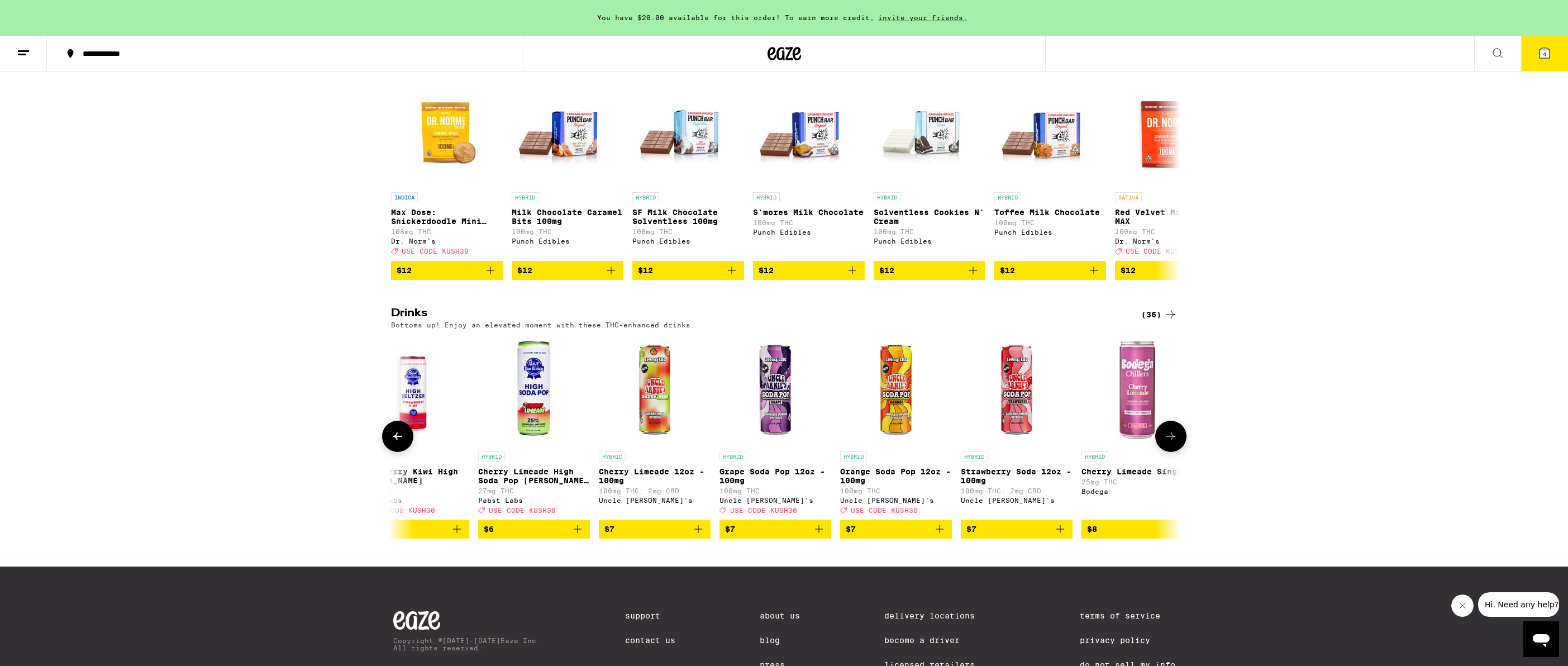
scroll to position [0, 664]
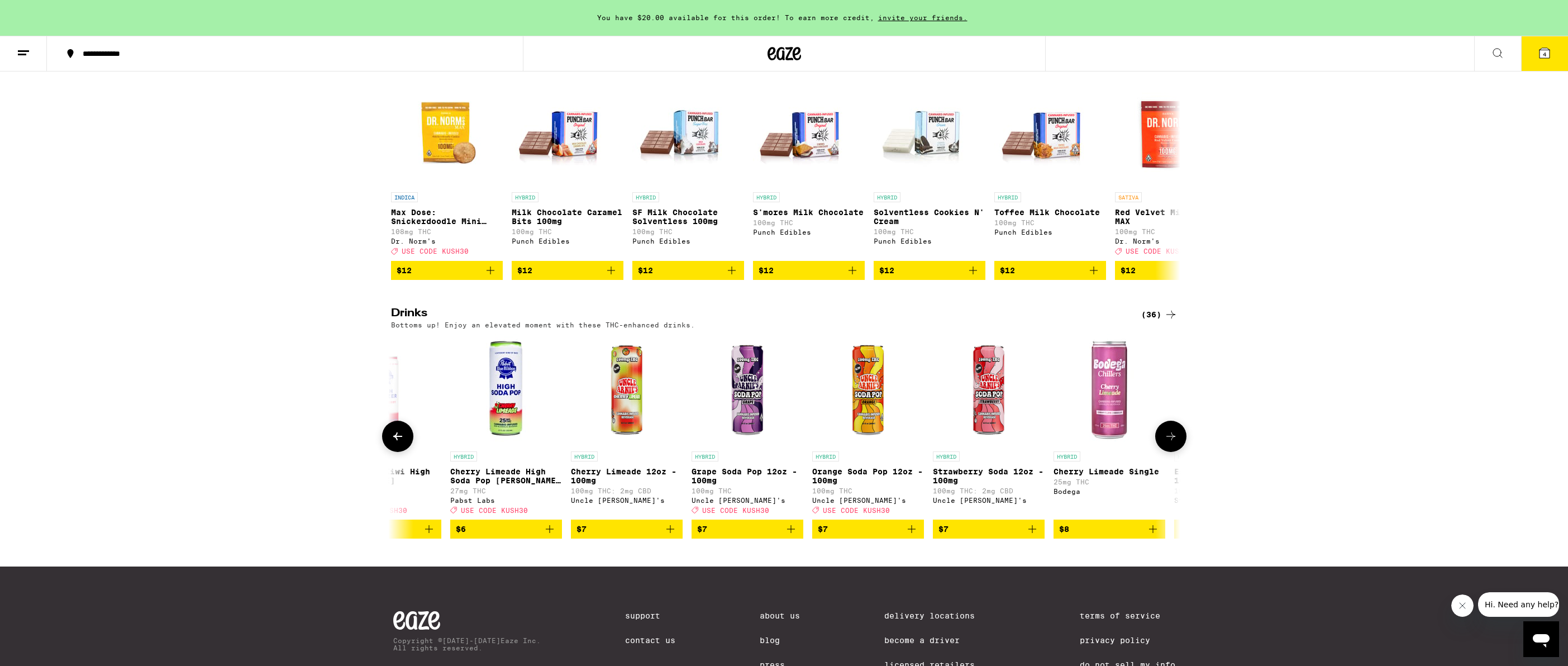
click at [1167, 442] on icon at bounding box center [1171, 436] width 13 height 13
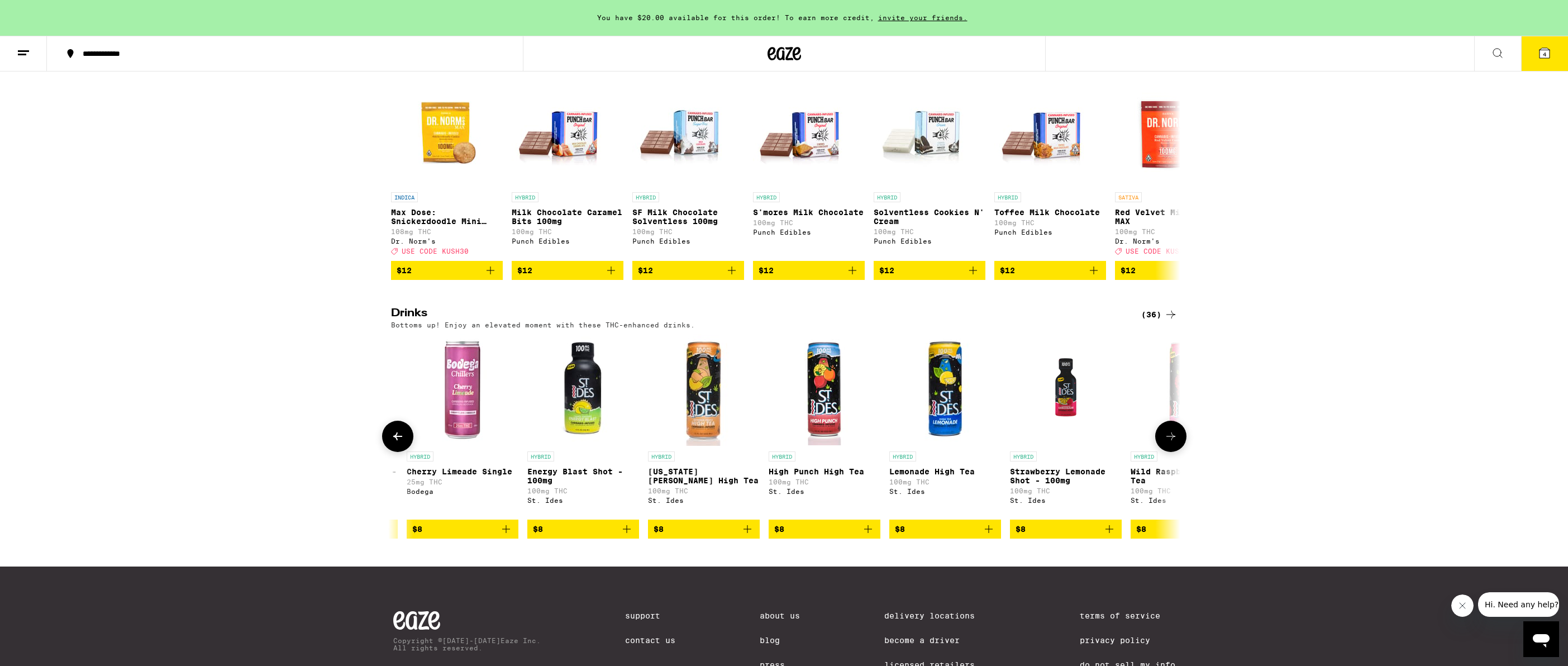
scroll to position [0, 1329]
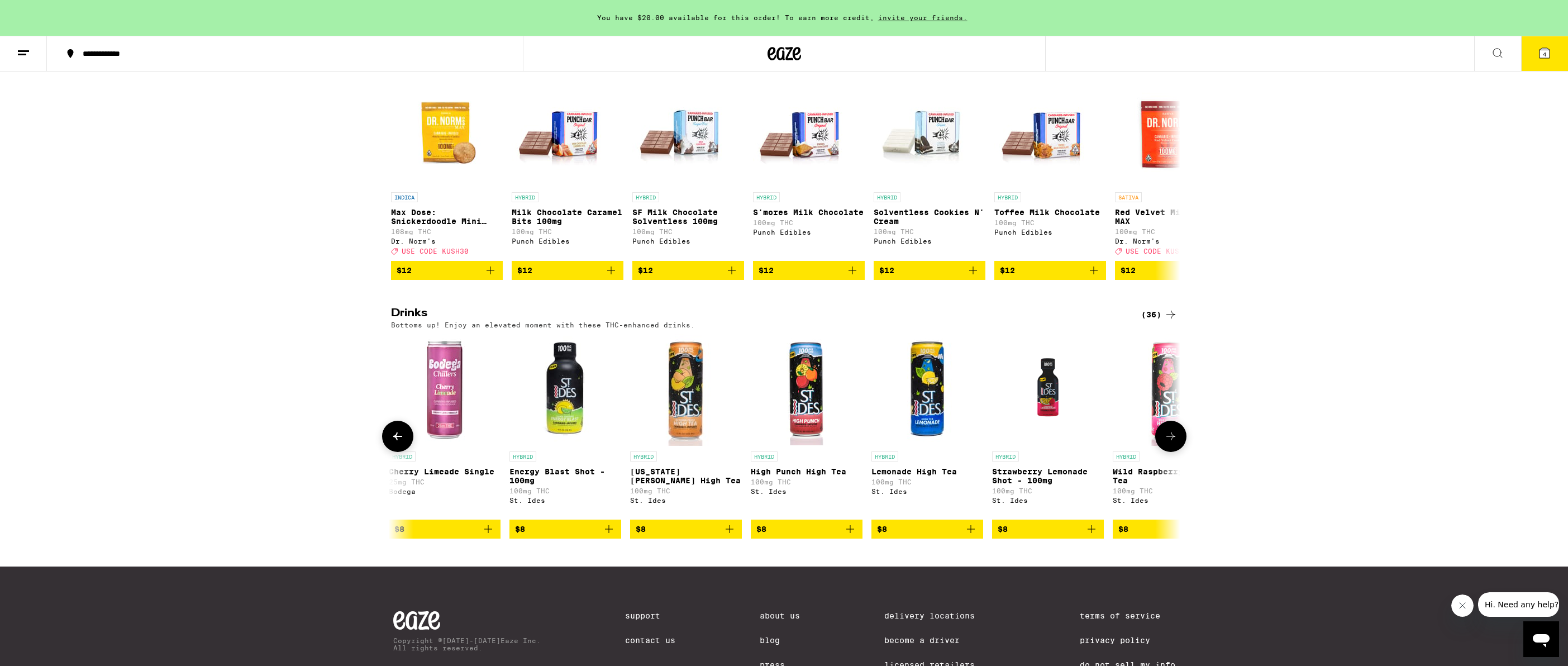
click at [394, 442] on icon at bounding box center [397, 436] width 13 height 13
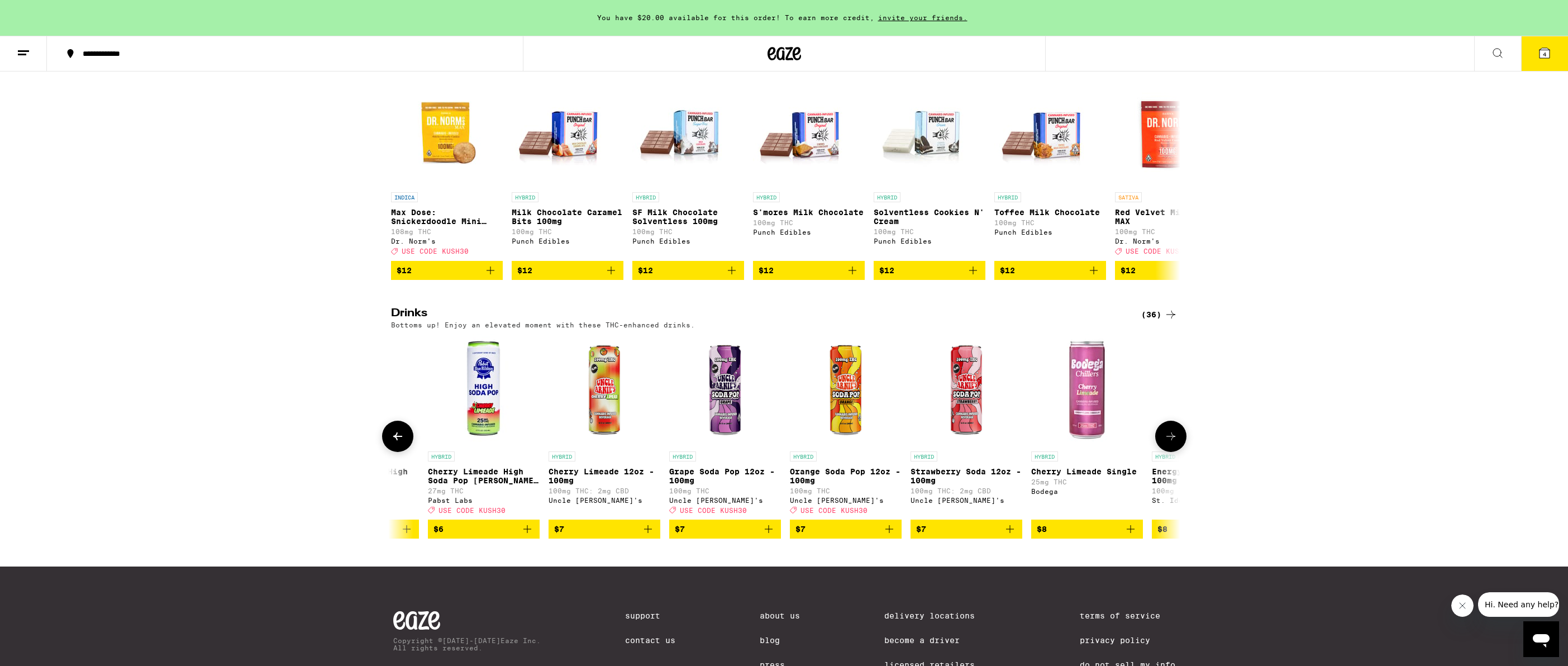
scroll to position [0, 664]
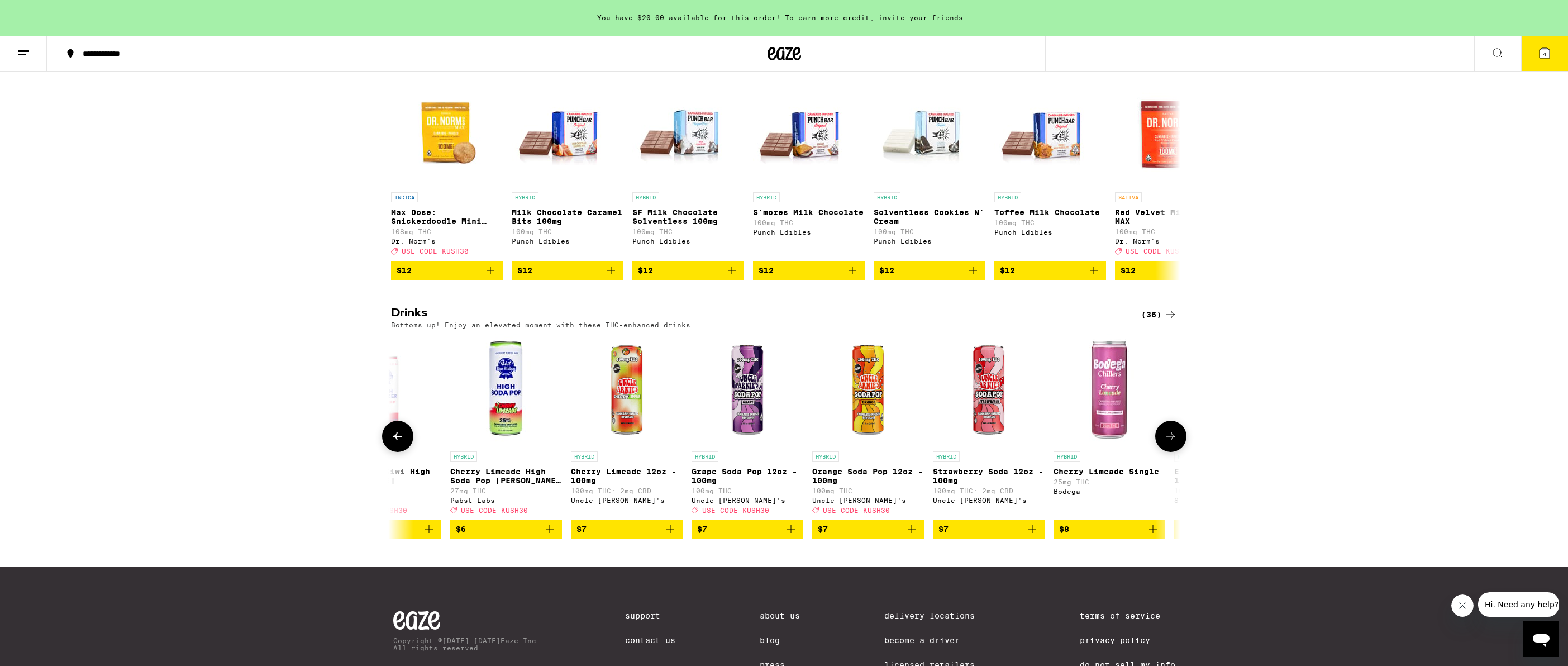
click at [1167, 442] on icon at bounding box center [1171, 436] width 13 height 13
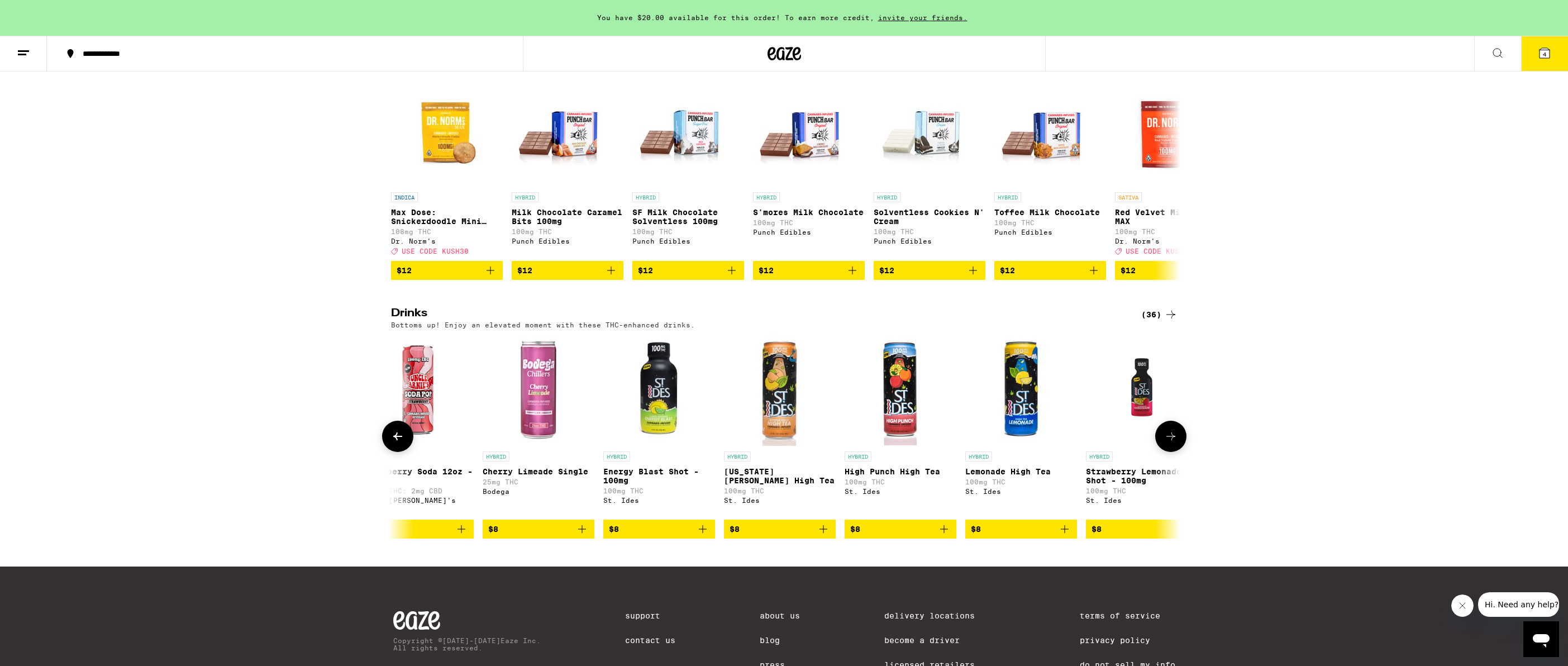
scroll to position [0, 1329]
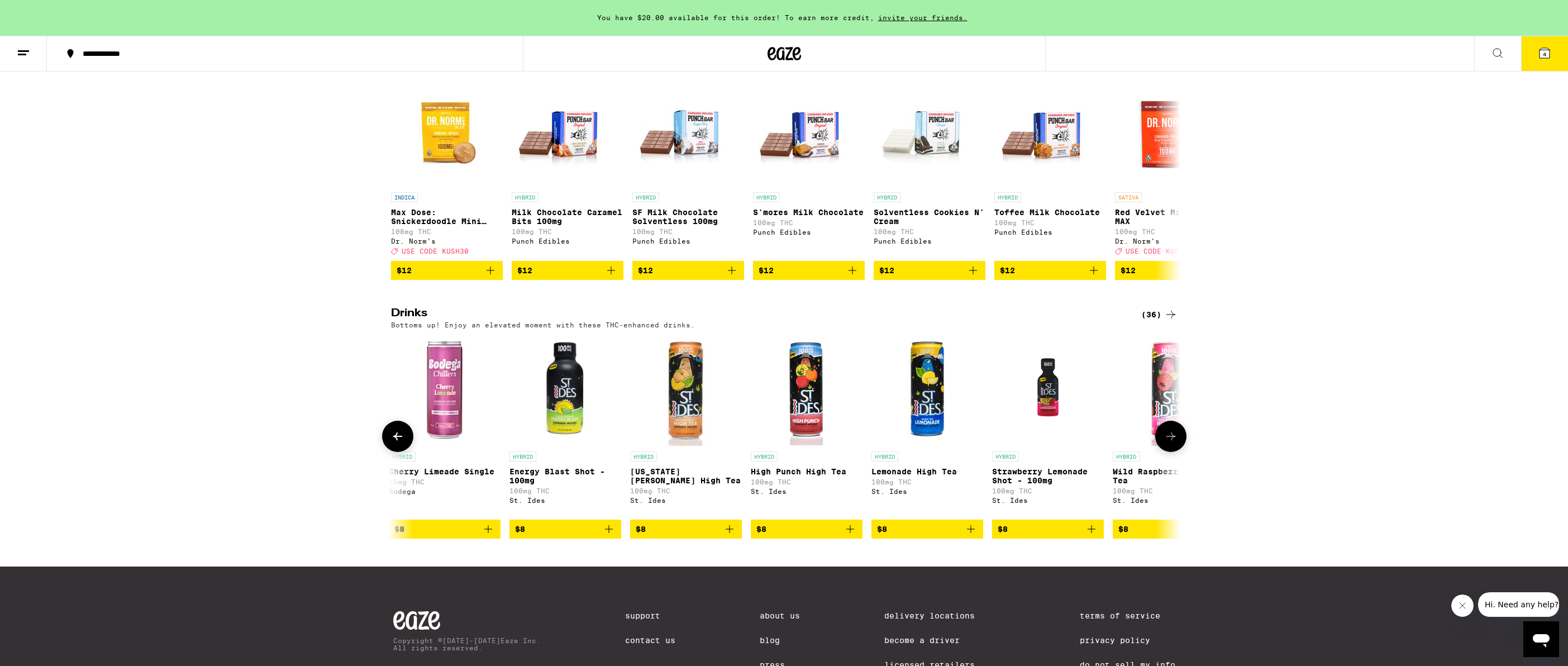
click at [403, 442] on icon at bounding box center [397, 436] width 13 height 13
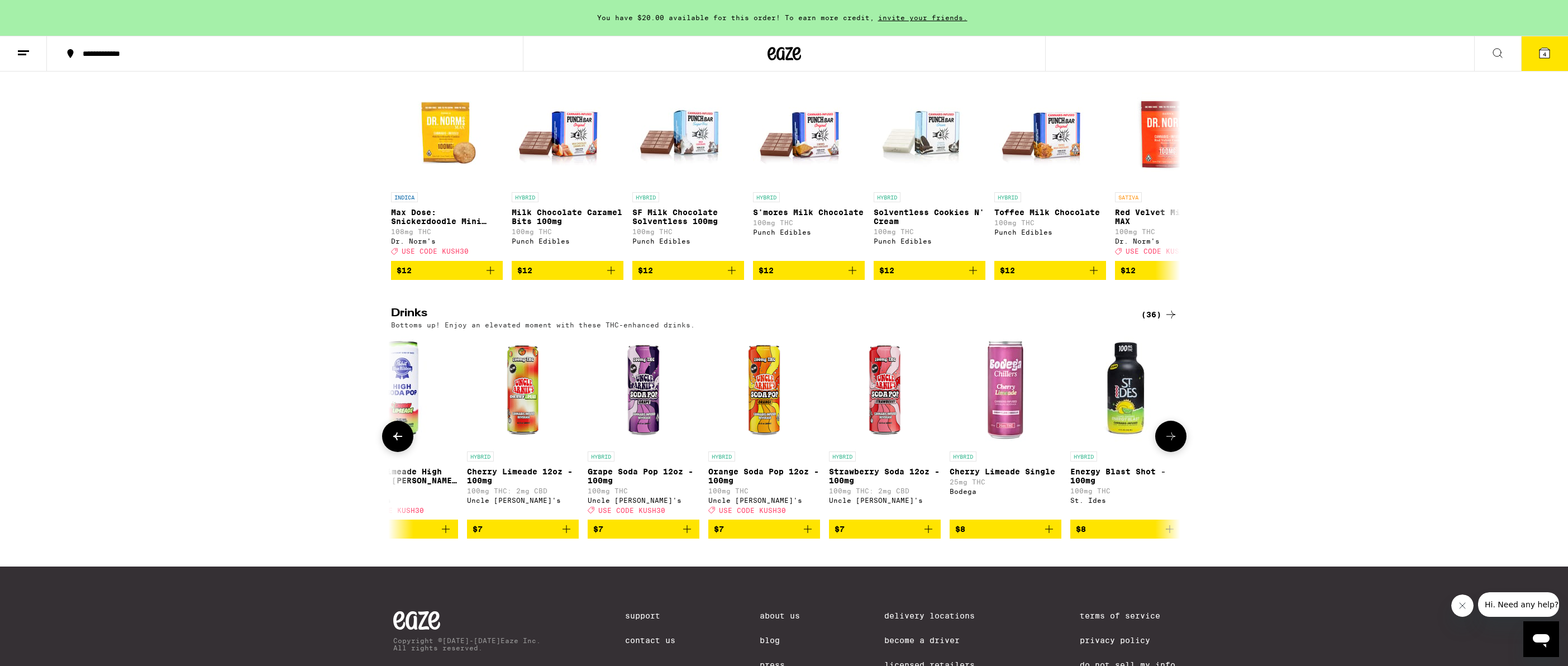
scroll to position [0, 664]
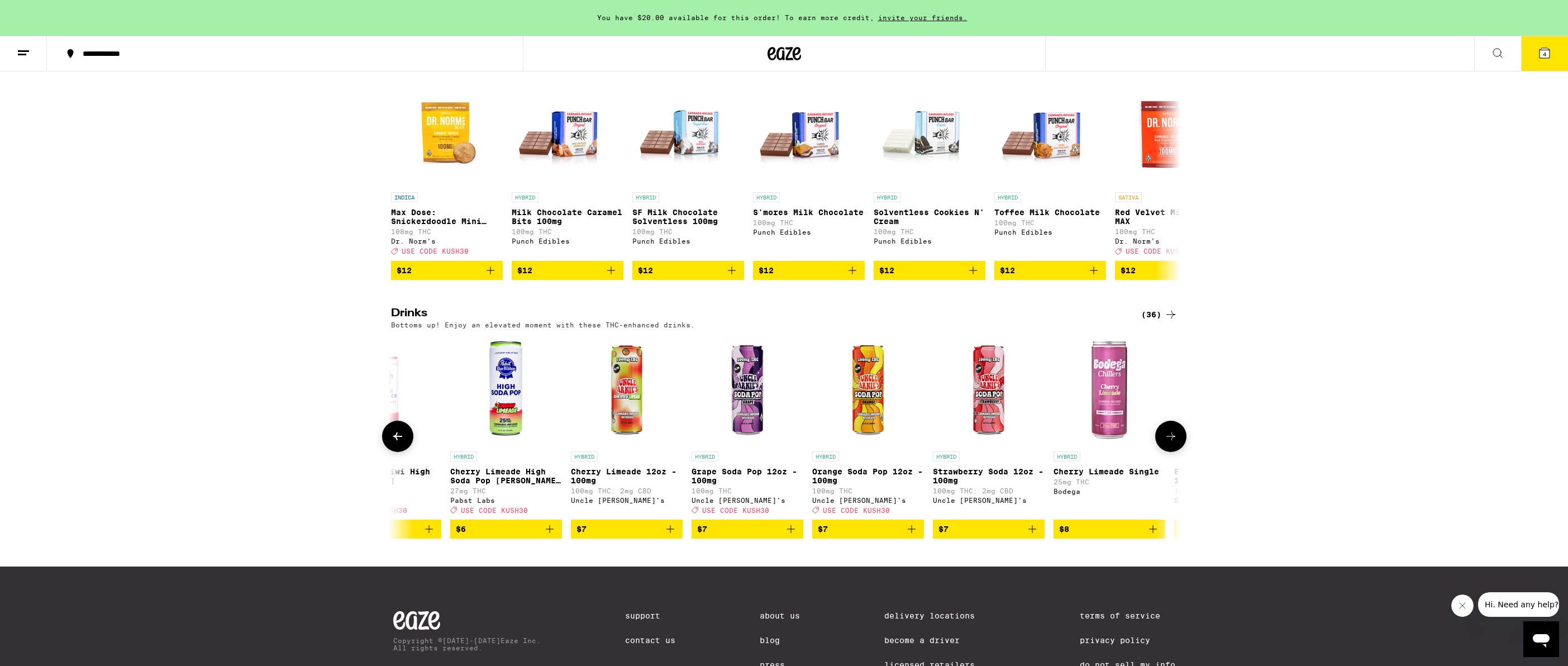
click at [1153, 533] on icon "Add to bag" at bounding box center [1153, 529] width 8 height 8
click at [1153, 536] on icon "Increment" at bounding box center [1155, 529] width 10 height 13
click at [1180, 452] on button at bounding box center [1170, 436] width 31 height 31
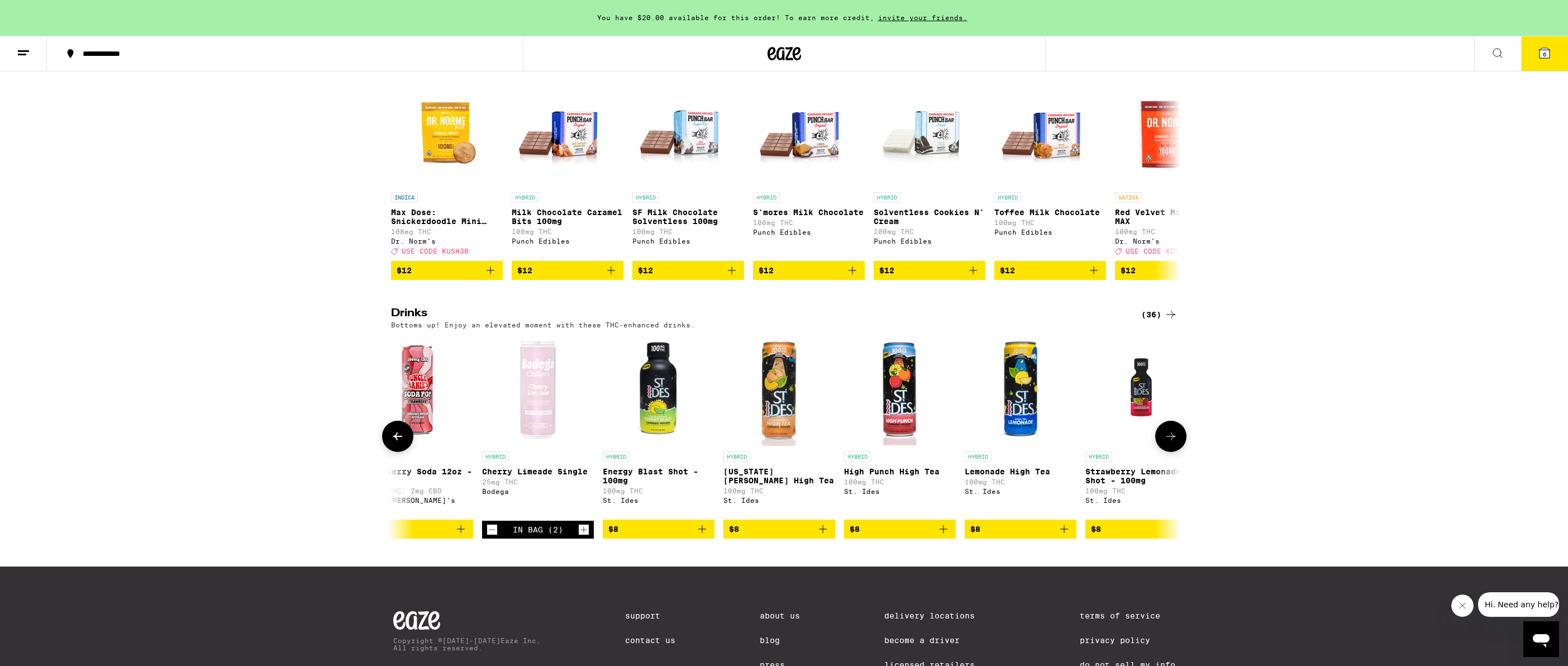
scroll to position [0, 1329]
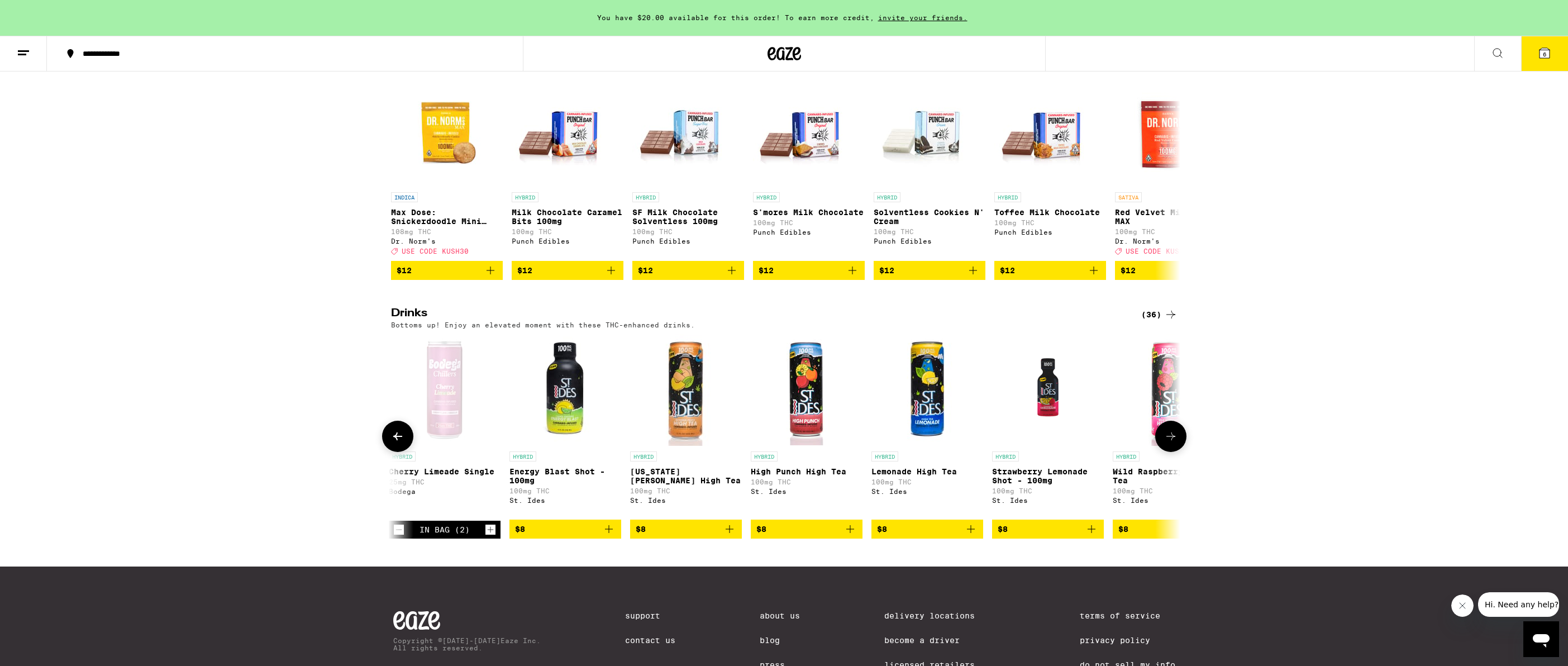
click at [1180, 452] on button at bounding box center [1170, 436] width 31 height 31
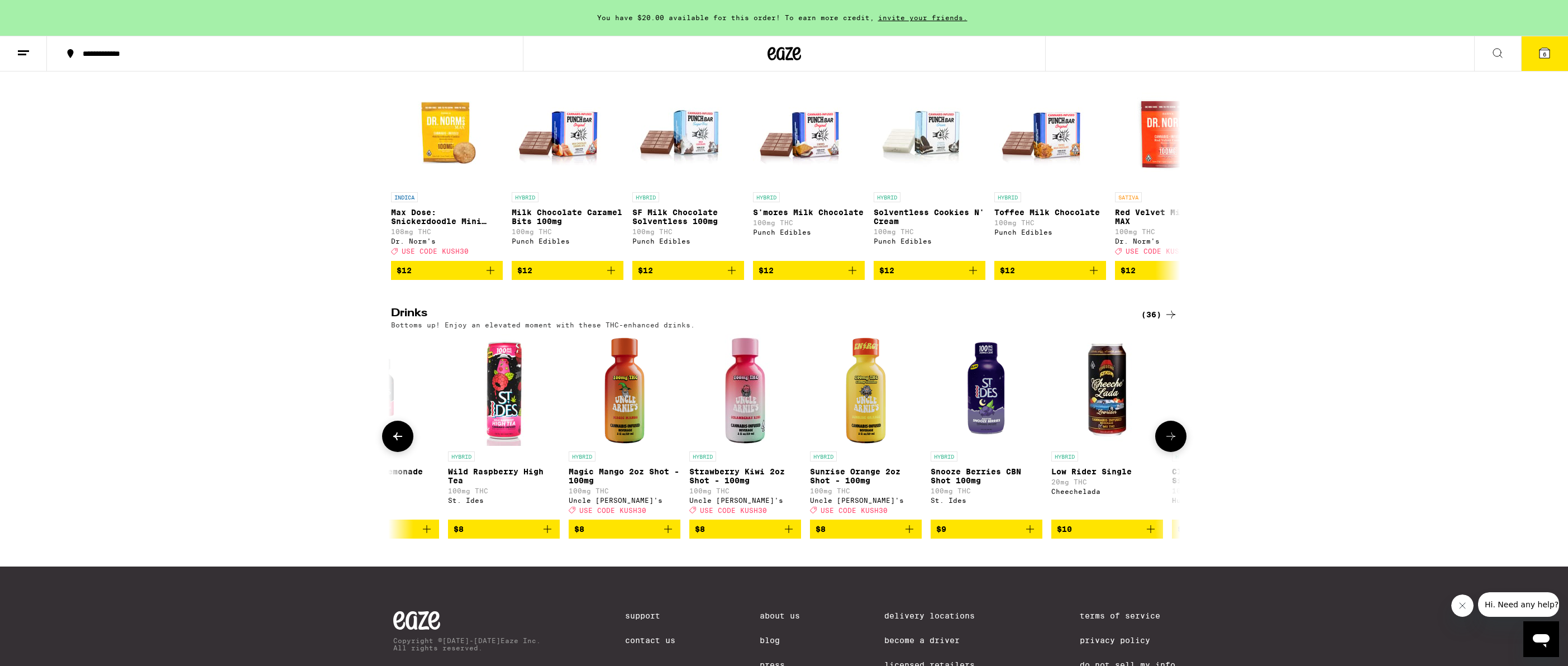
click at [1179, 452] on button at bounding box center [1170, 436] width 31 height 31
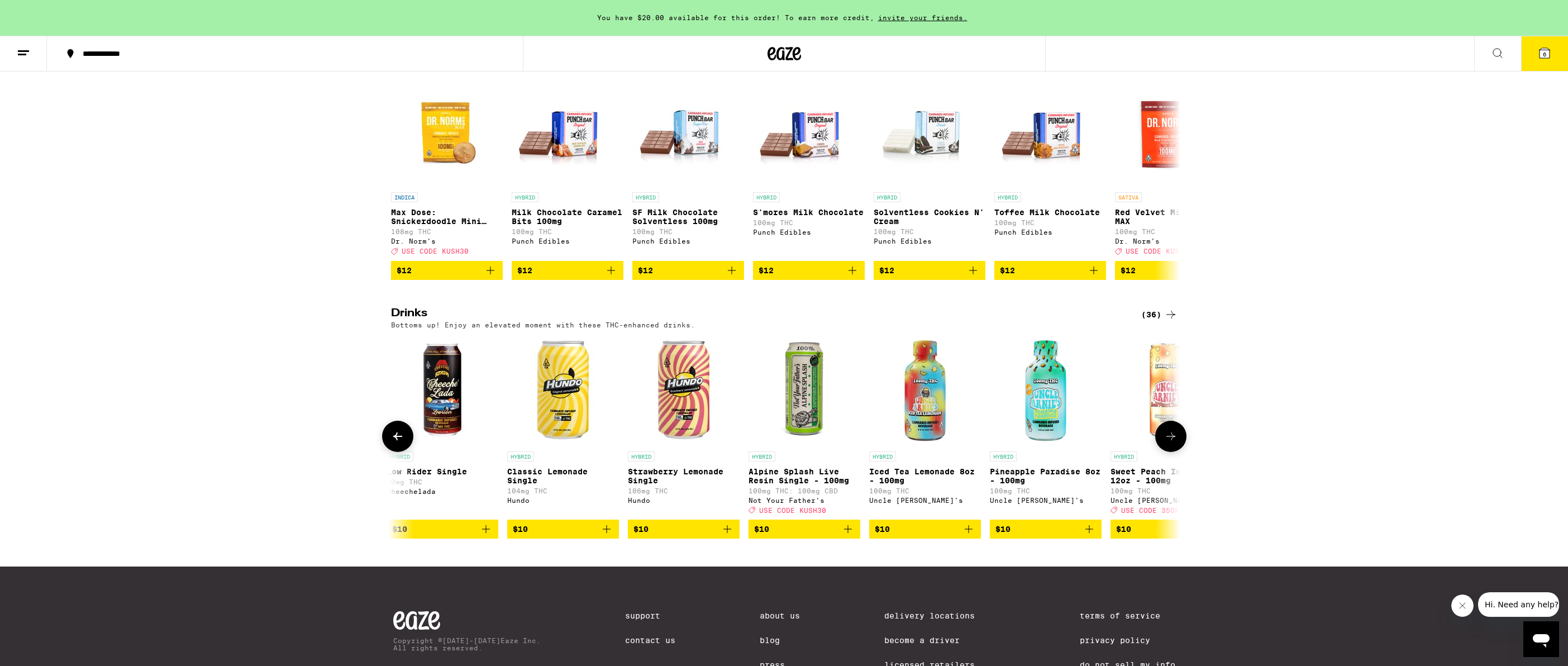
click at [1179, 452] on button at bounding box center [1170, 436] width 31 height 31
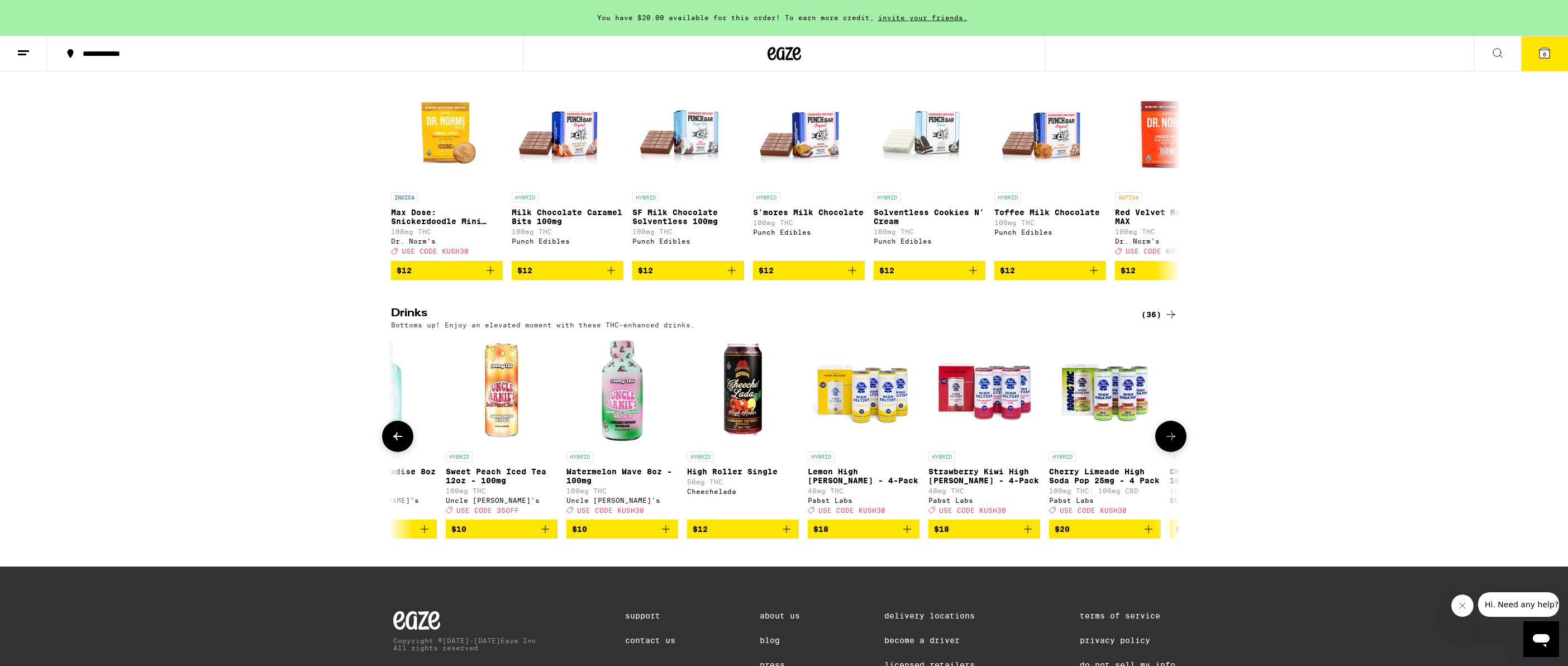
click at [1179, 452] on button at bounding box center [1170, 436] width 31 height 31
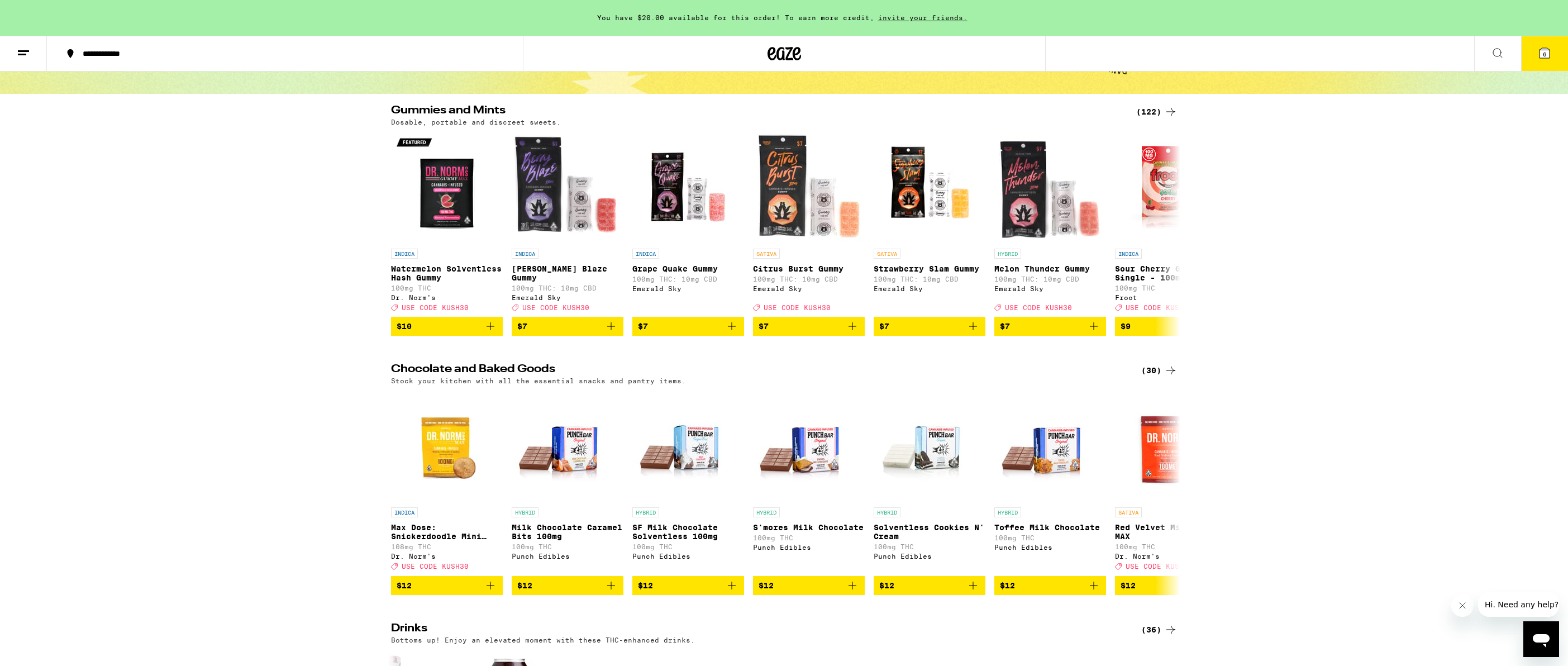
scroll to position [448, 0]
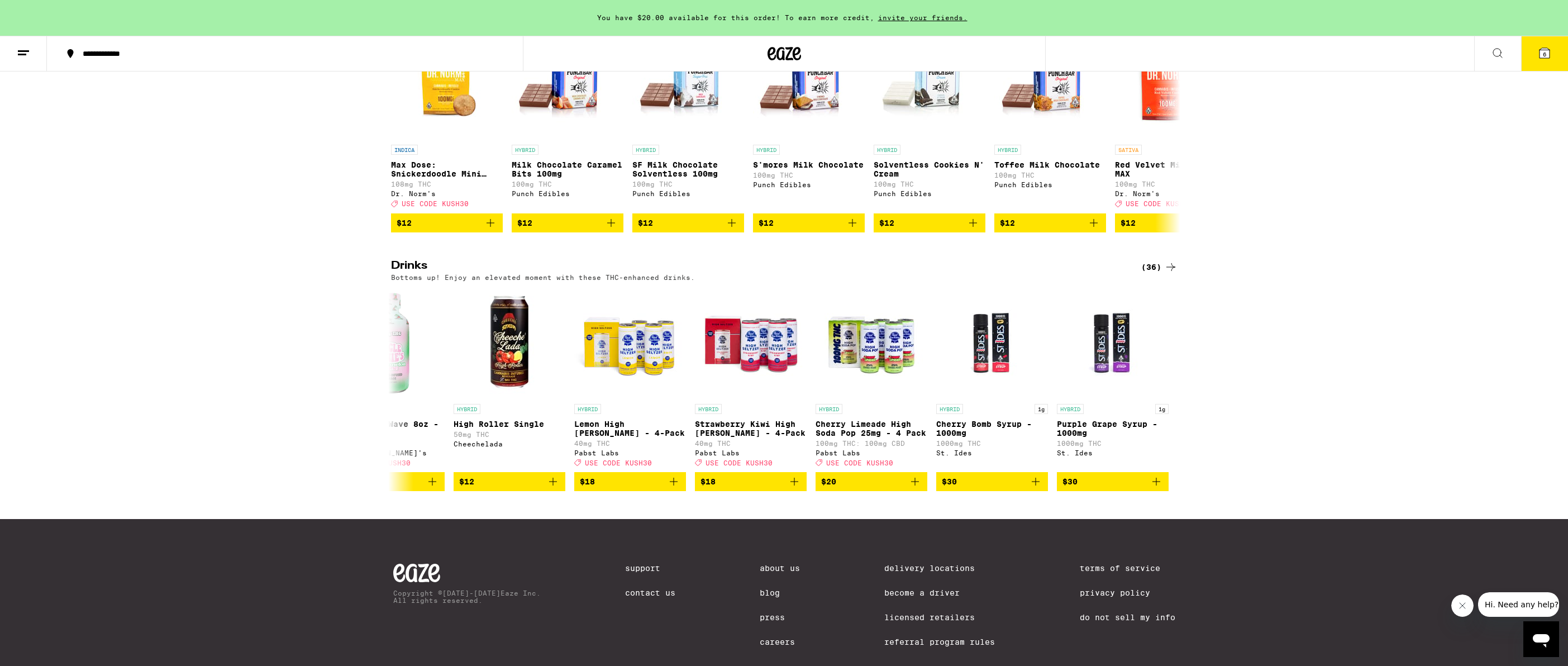
click at [1167, 273] on icon at bounding box center [1171, 267] width 13 height 13
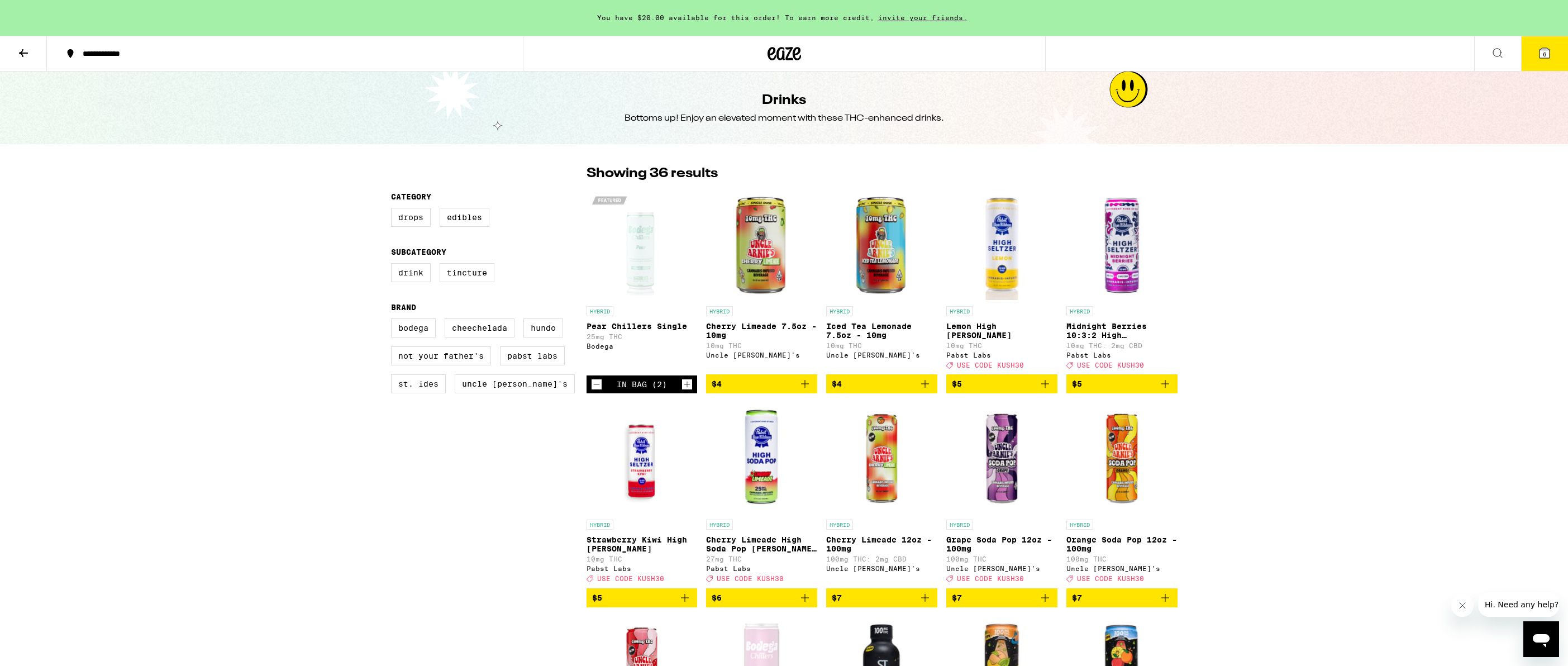
click at [1546, 55] on icon at bounding box center [1544, 53] width 10 height 10
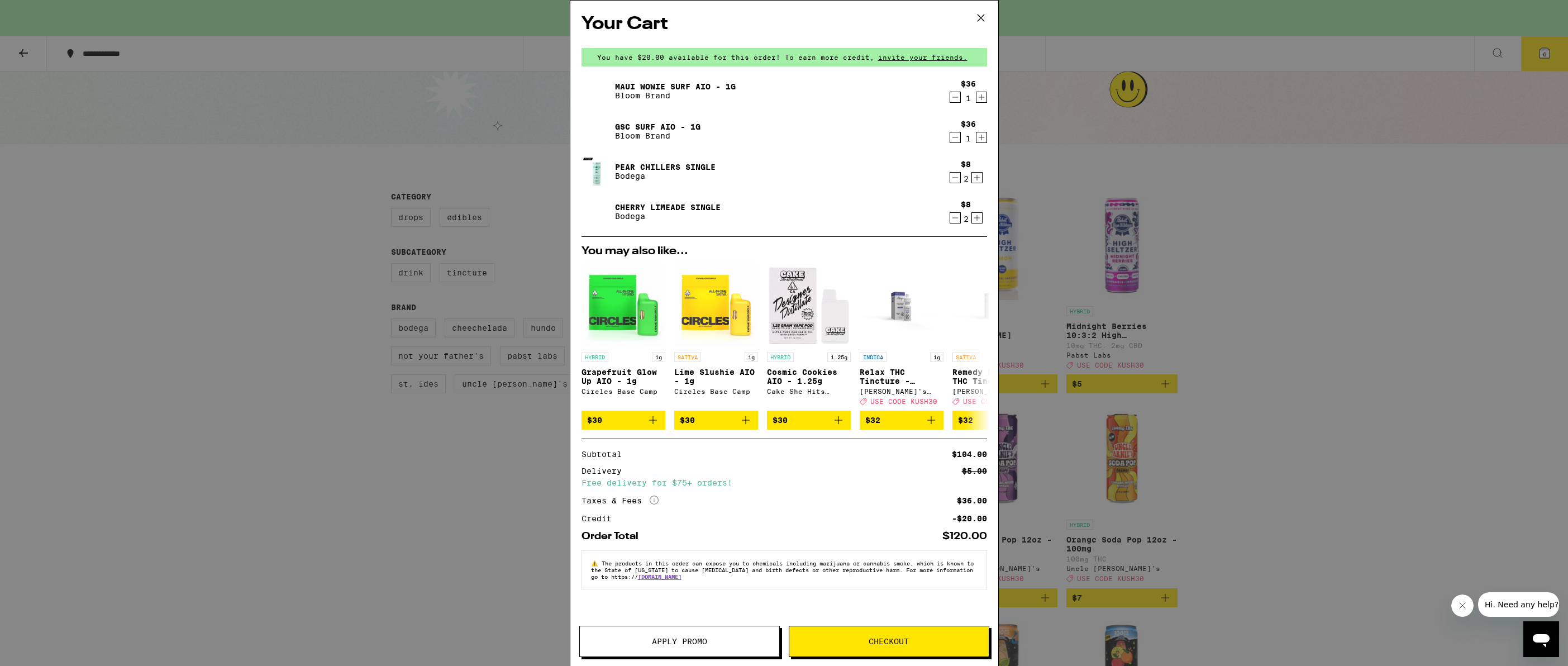
click at [894, 639] on span "Checkout" at bounding box center [888, 641] width 40 height 8
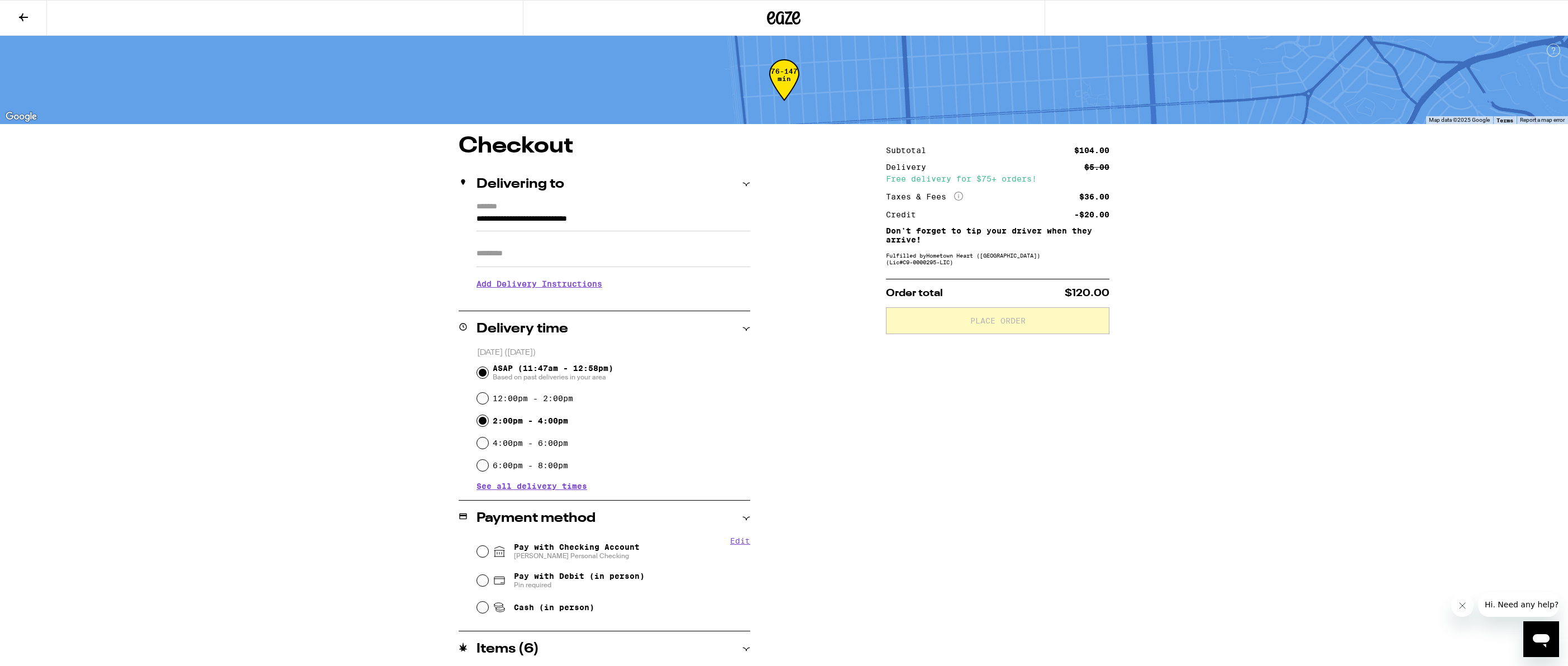
click at [486, 422] on input "2:00pm - 4:00pm" at bounding box center [483, 421] width 11 height 11
radio input "true"
click at [484, 401] on input "12:00pm - 2:00pm" at bounding box center [483, 398] width 11 height 11
radio input "true"
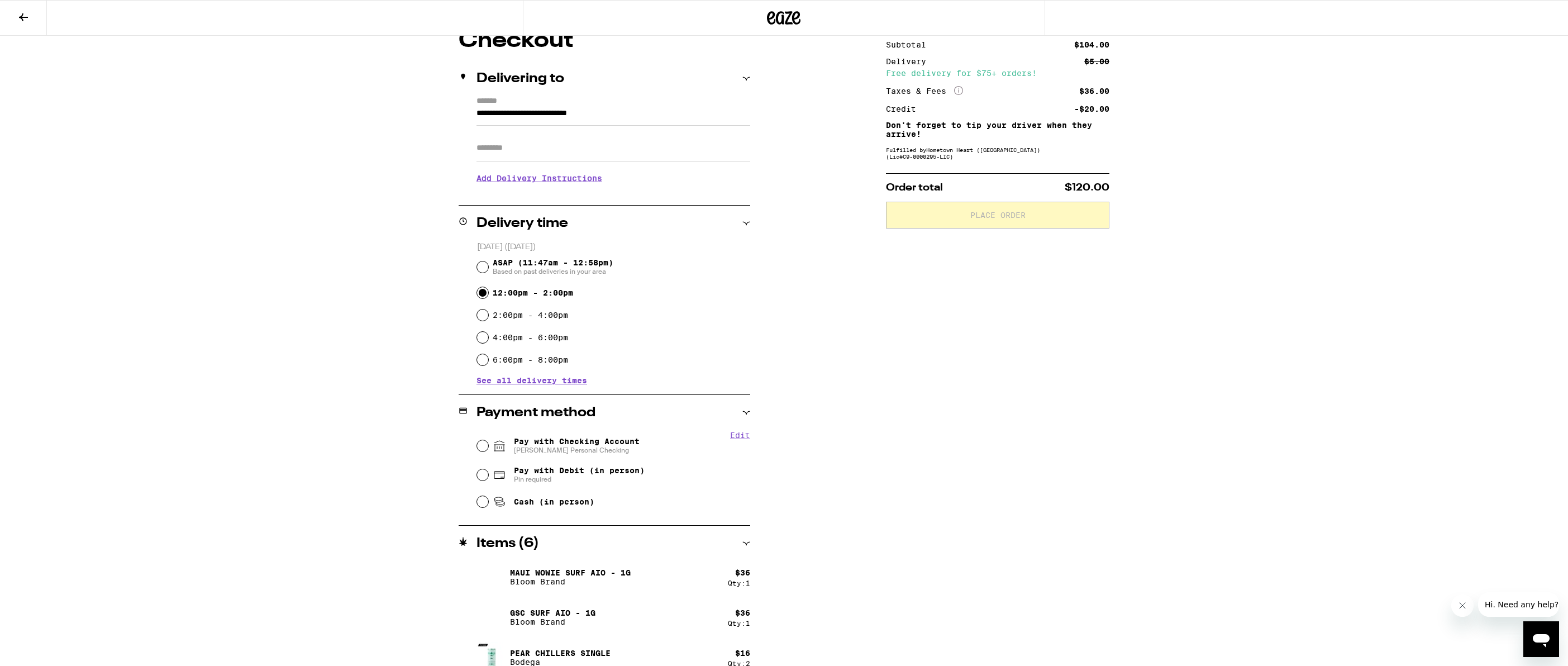
scroll to position [108, 0]
click at [484, 444] on input "Pay with Checking Account [PERSON_NAME] Personal Checking" at bounding box center [483, 442] width 11 height 11
radio input "true"
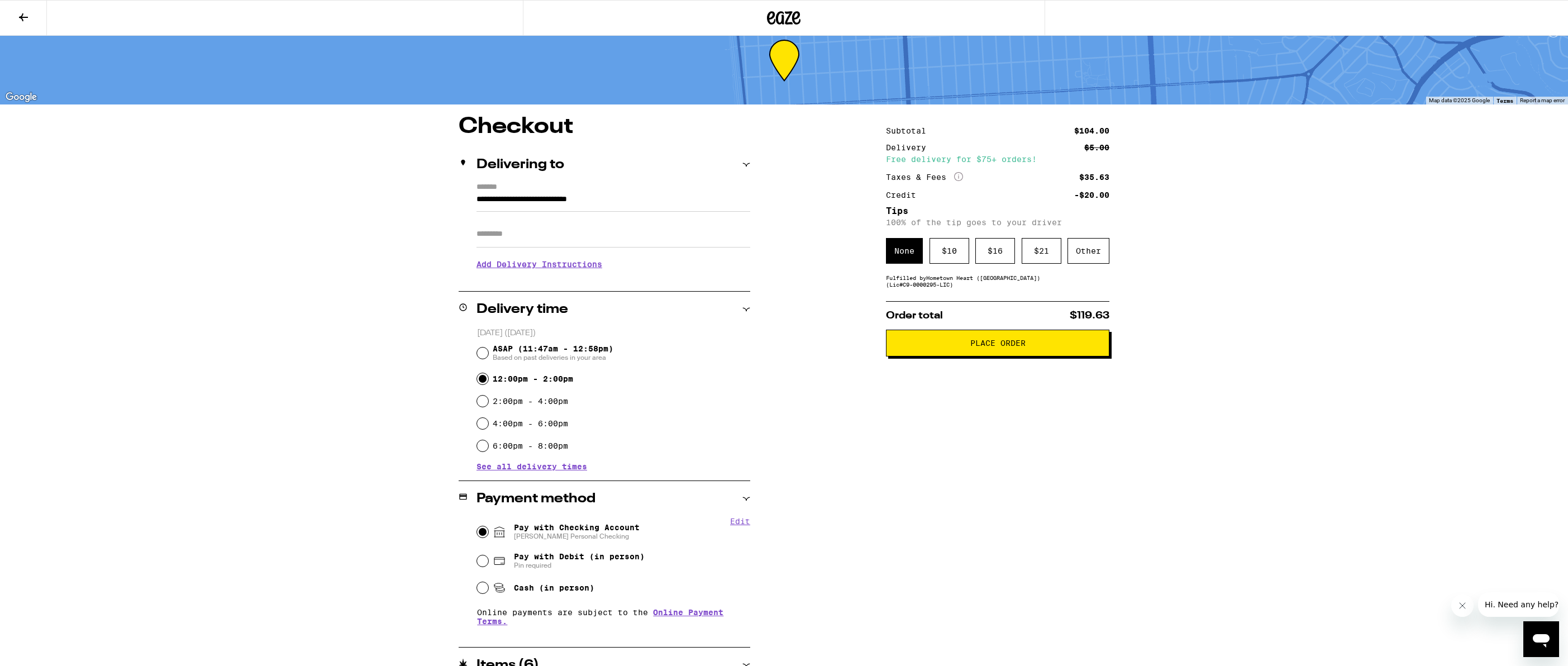
scroll to position [13, 0]
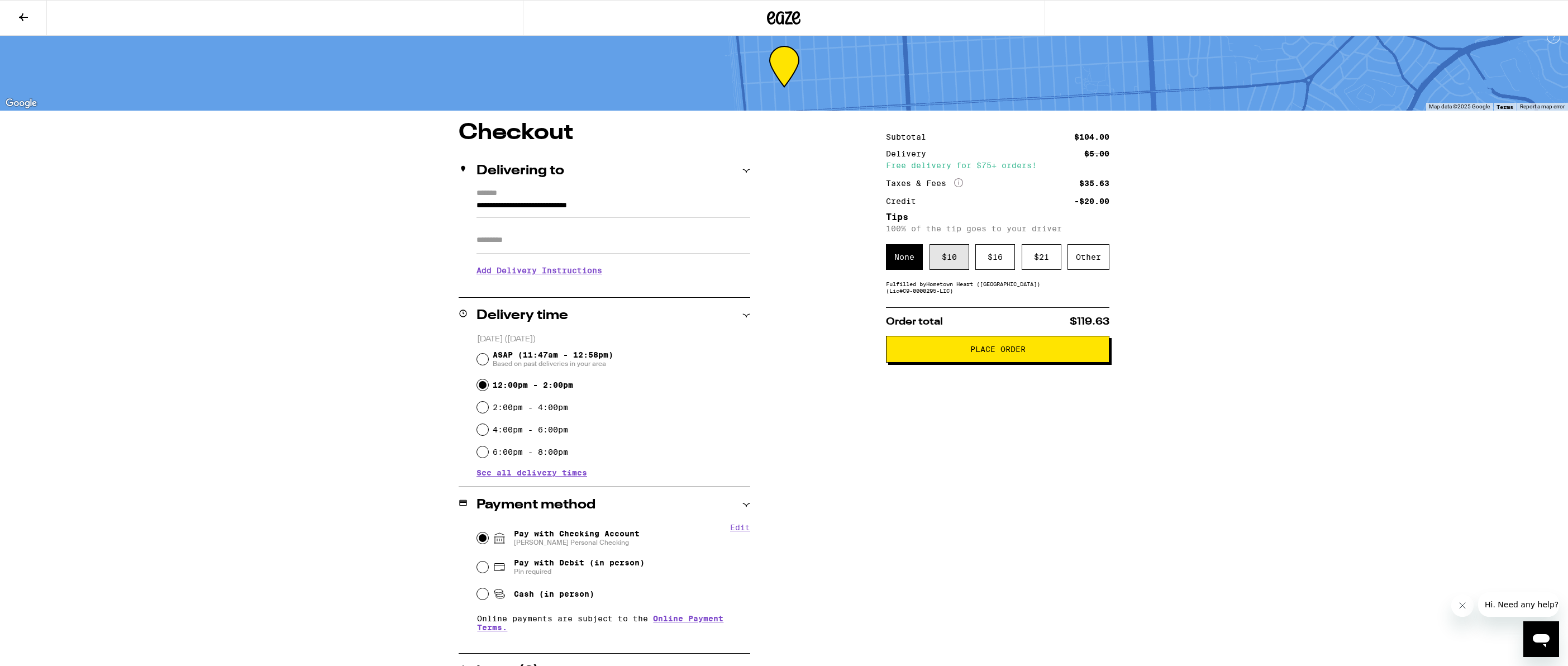
click at [947, 268] on div "$ 10" at bounding box center [949, 256] width 39 height 25
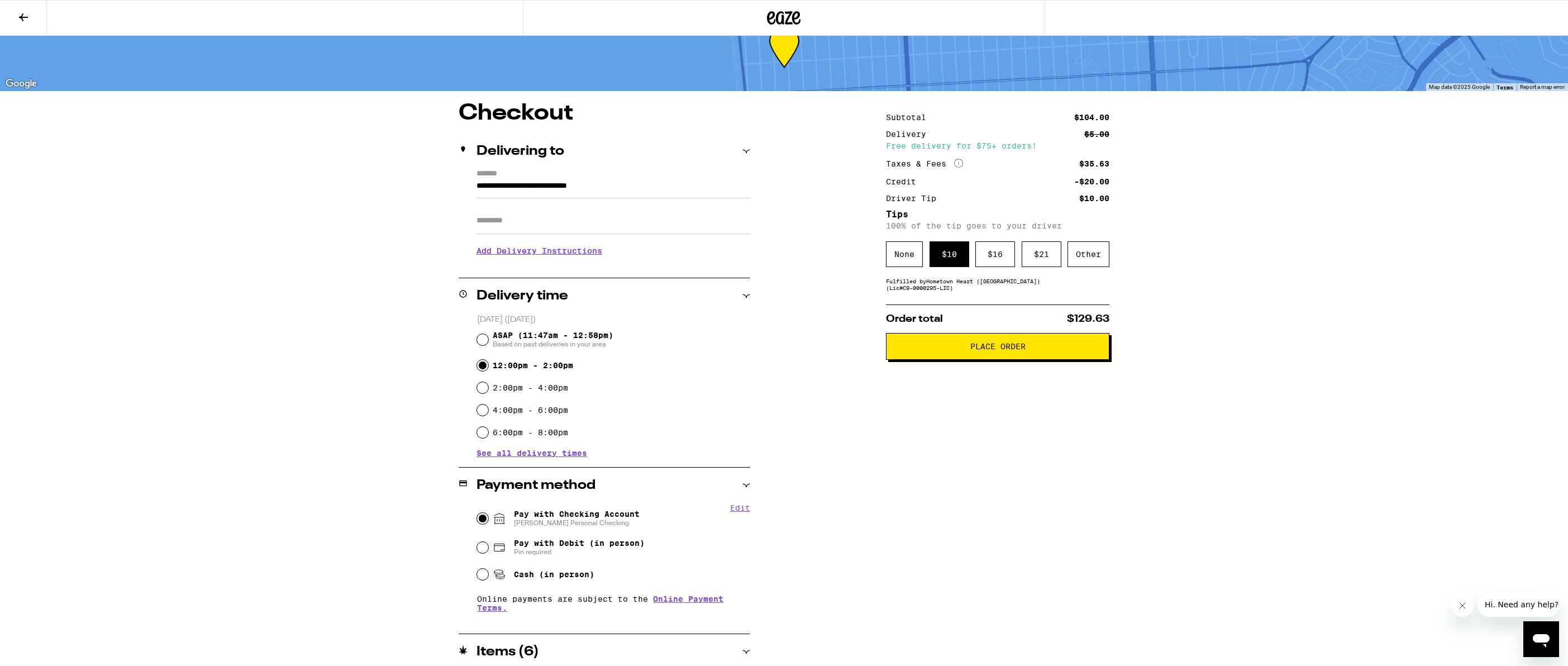
scroll to position [0, 0]
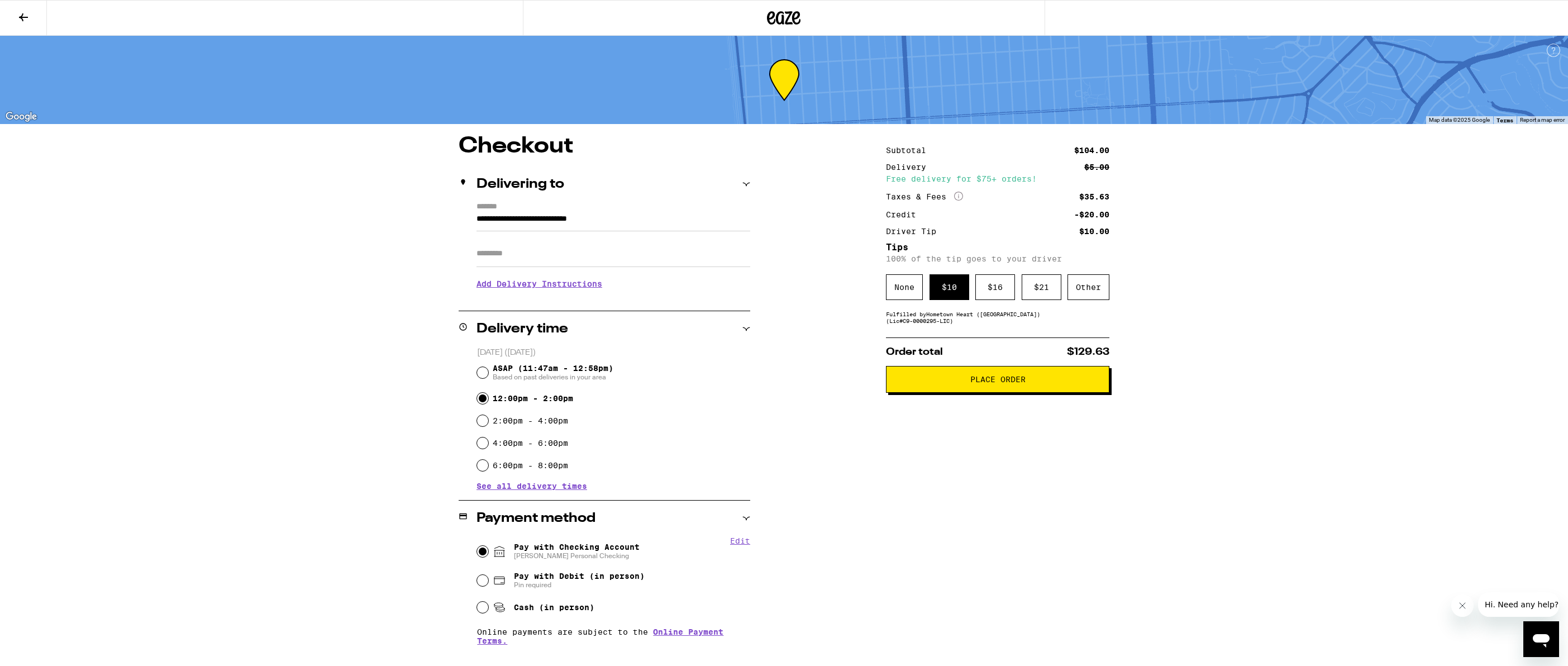
click at [1003, 383] on span "Place Order" at bounding box center [998, 379] width 55 height 8
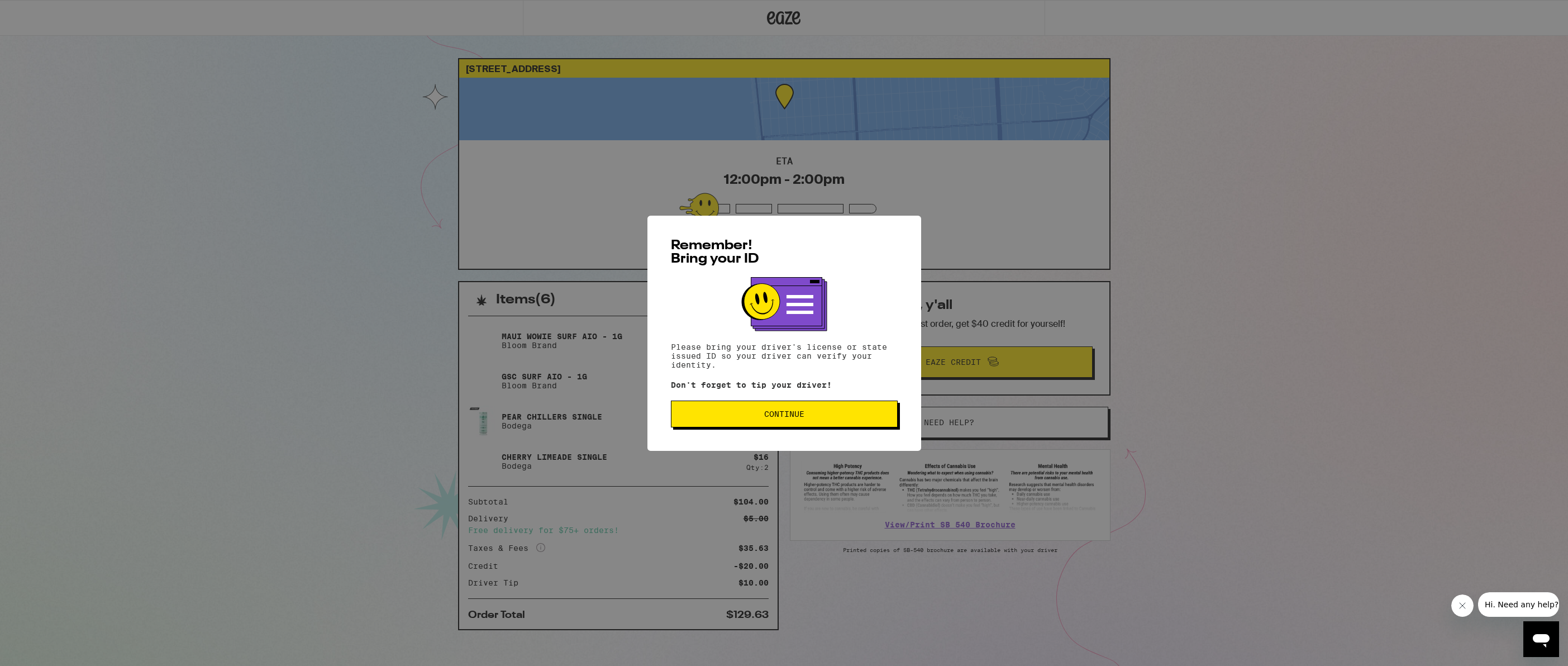
click at [818, 410] on button "Continue" at bounding box center [784, 413] width 226 height 27
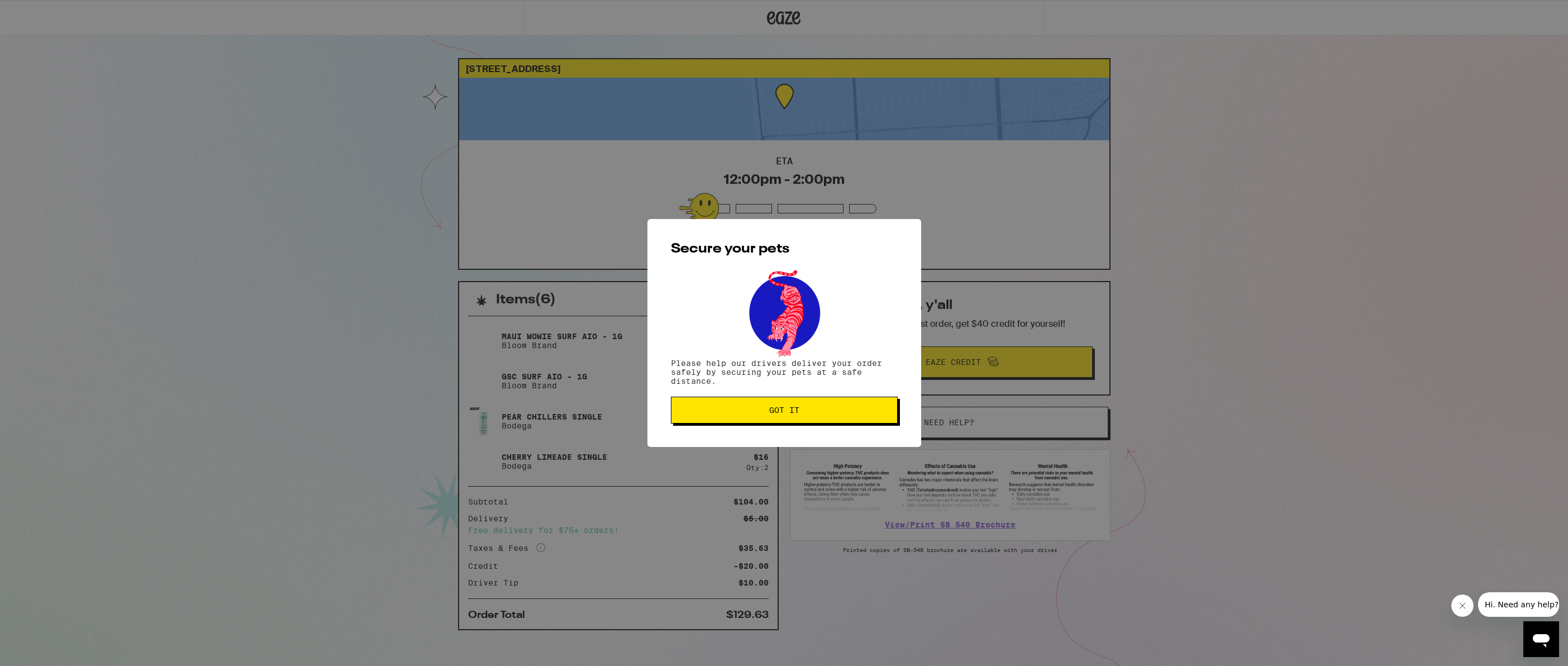
click at [797, 413] on span "Got it" at bounding box center [784, 410] width 30 height 8
